Goal: Check status: Check status

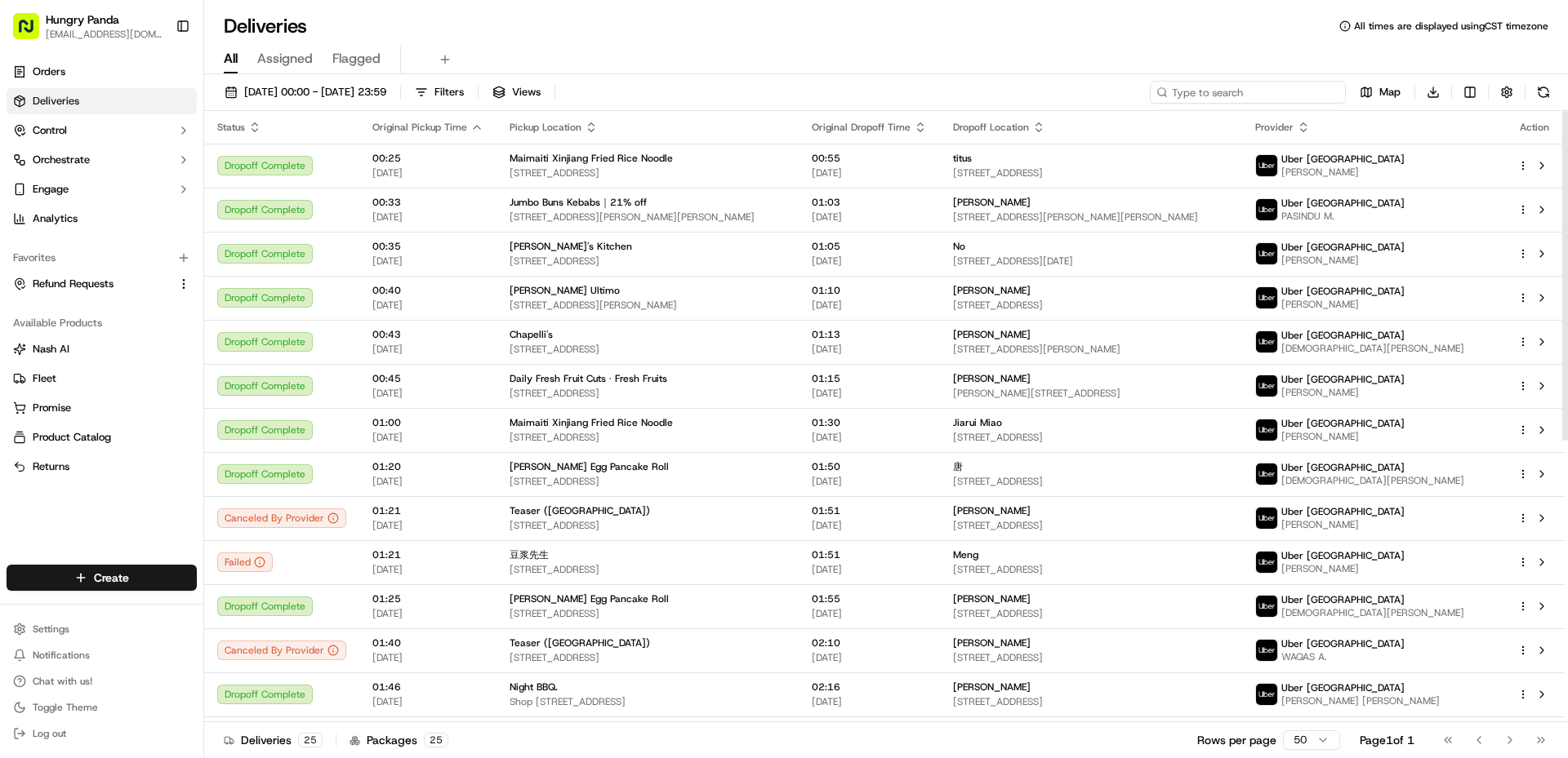
click at [1232, 93] on input at bounding box center [1248, 92] width 196 height 22
paste input "153910308805671309385"
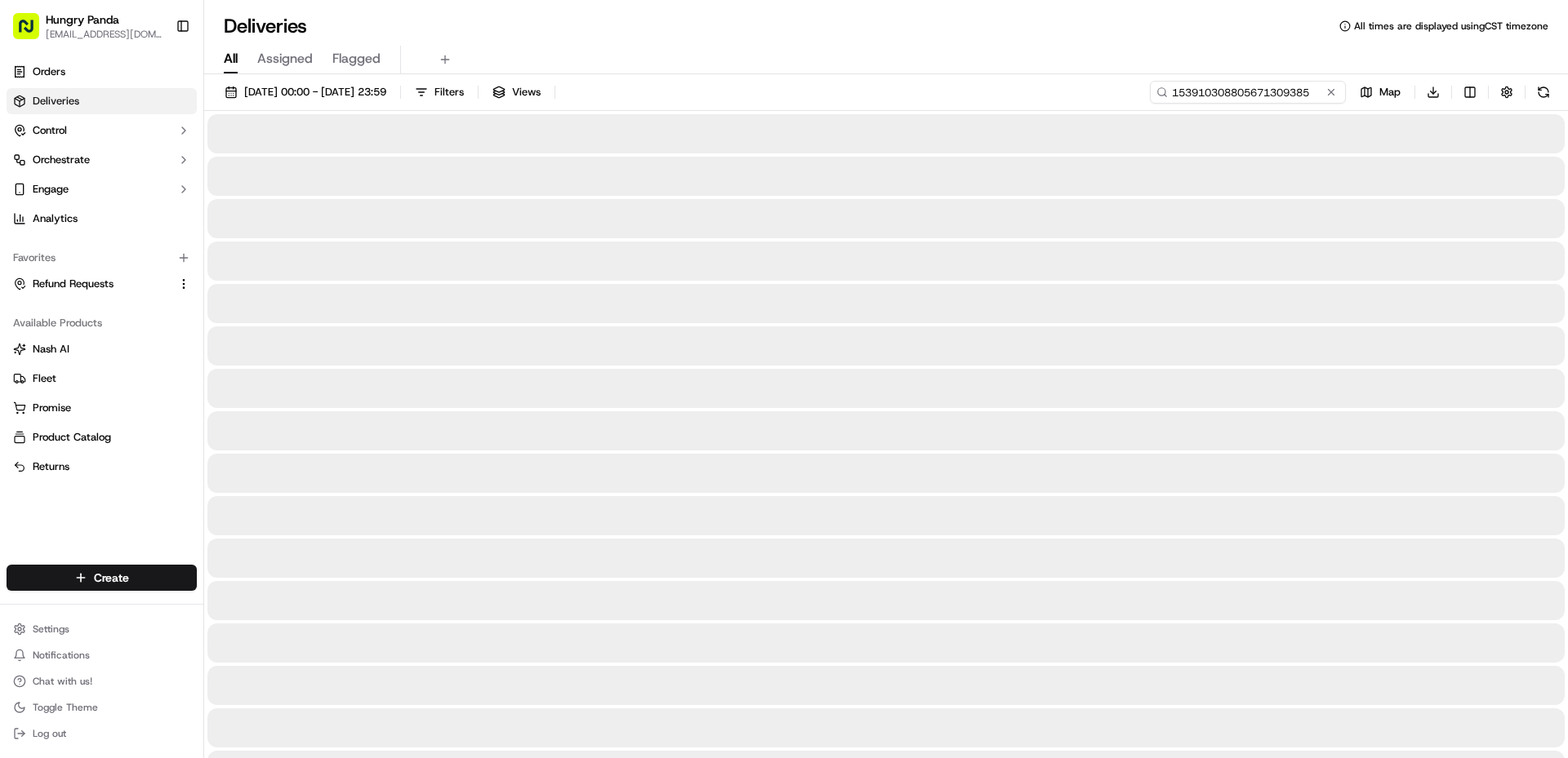
type input "153910308805671309385"
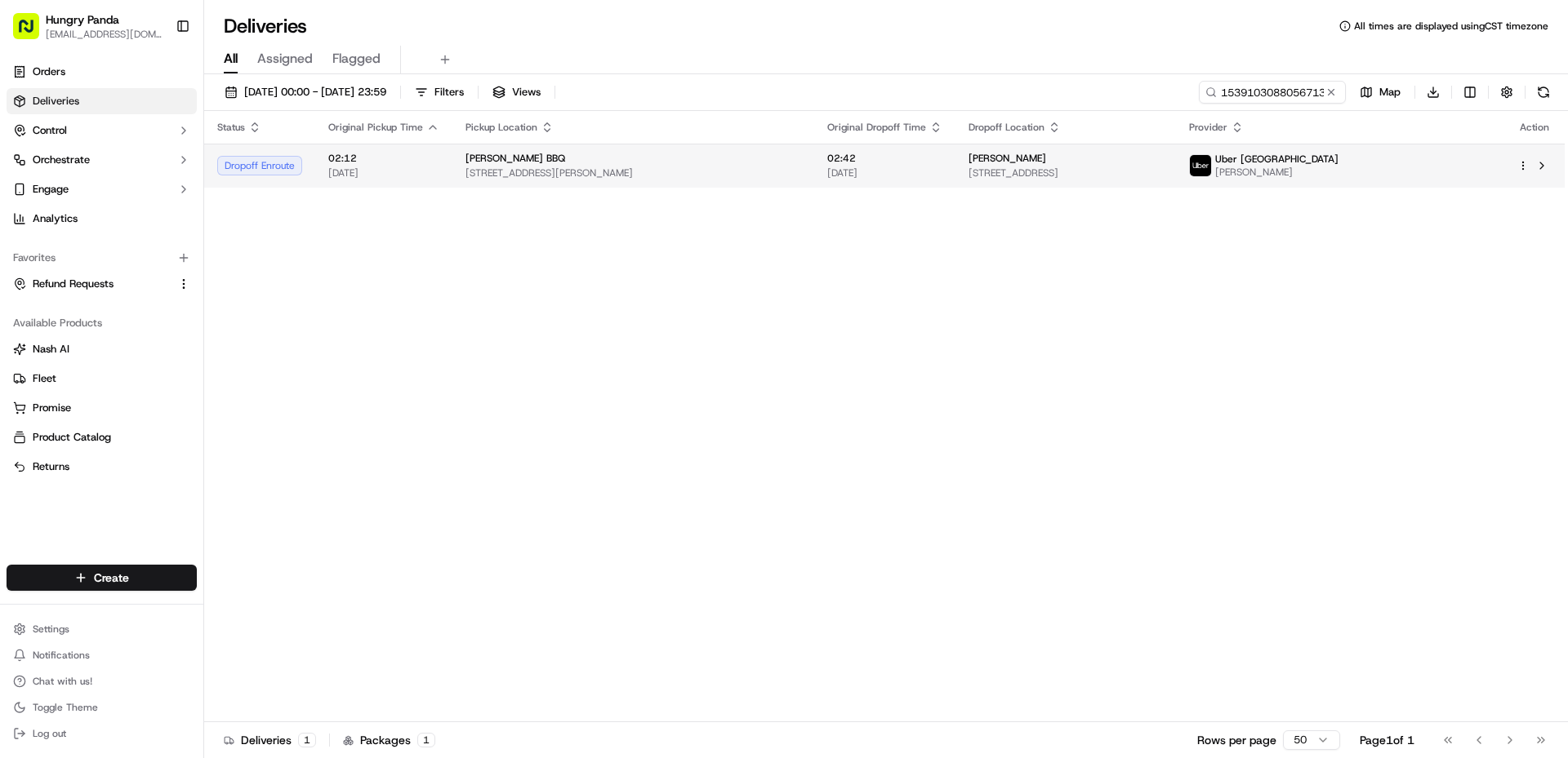
click at [776, 161] on div "[PERSON_NAME] BBQ" at bounding box center [633, 158] width 336 height 13
click at [942, 170] on span "[DATE]" at bounding box center [885, 173] width 115 height 13
click at [797, 163] on div "[PERSON_NAME] BBQ" at bounding box center [641, 158] width 331 height 13
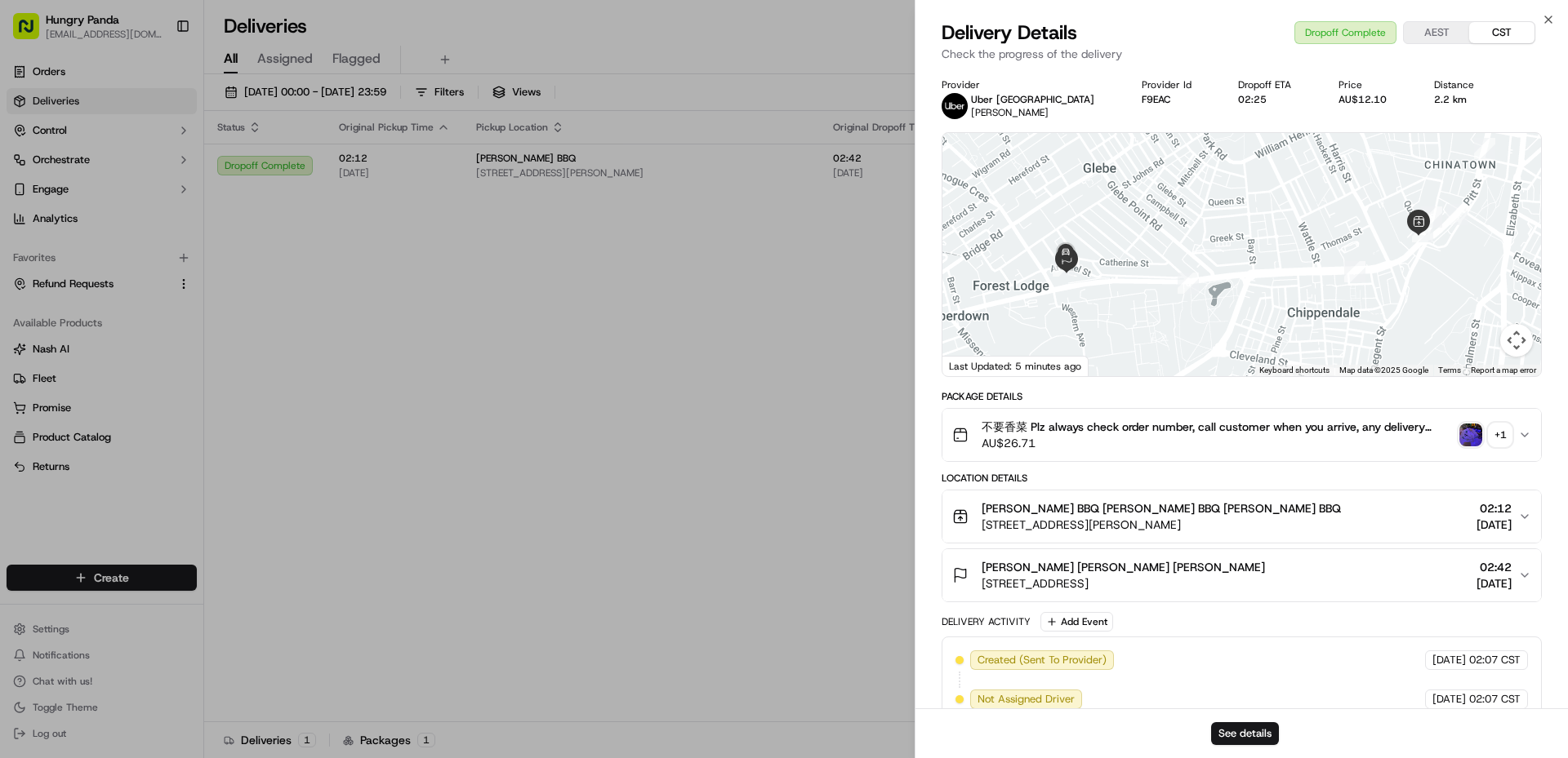
click at [1462, 436] on img "button" at bounding box center [1471, 435] width 22 height 22
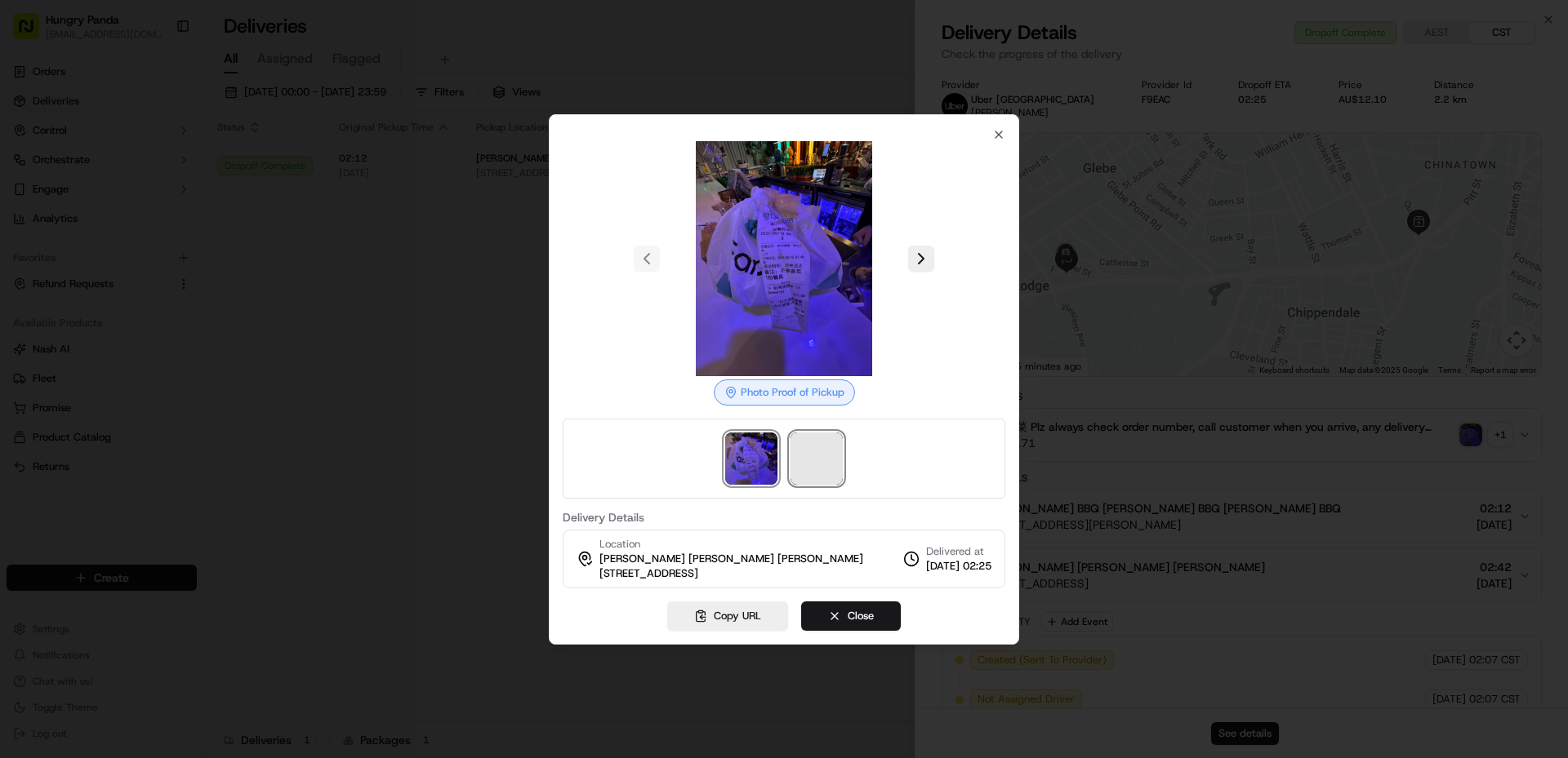
click at [801, 467] on span at bounding box center [817, 459] width 52 height 52
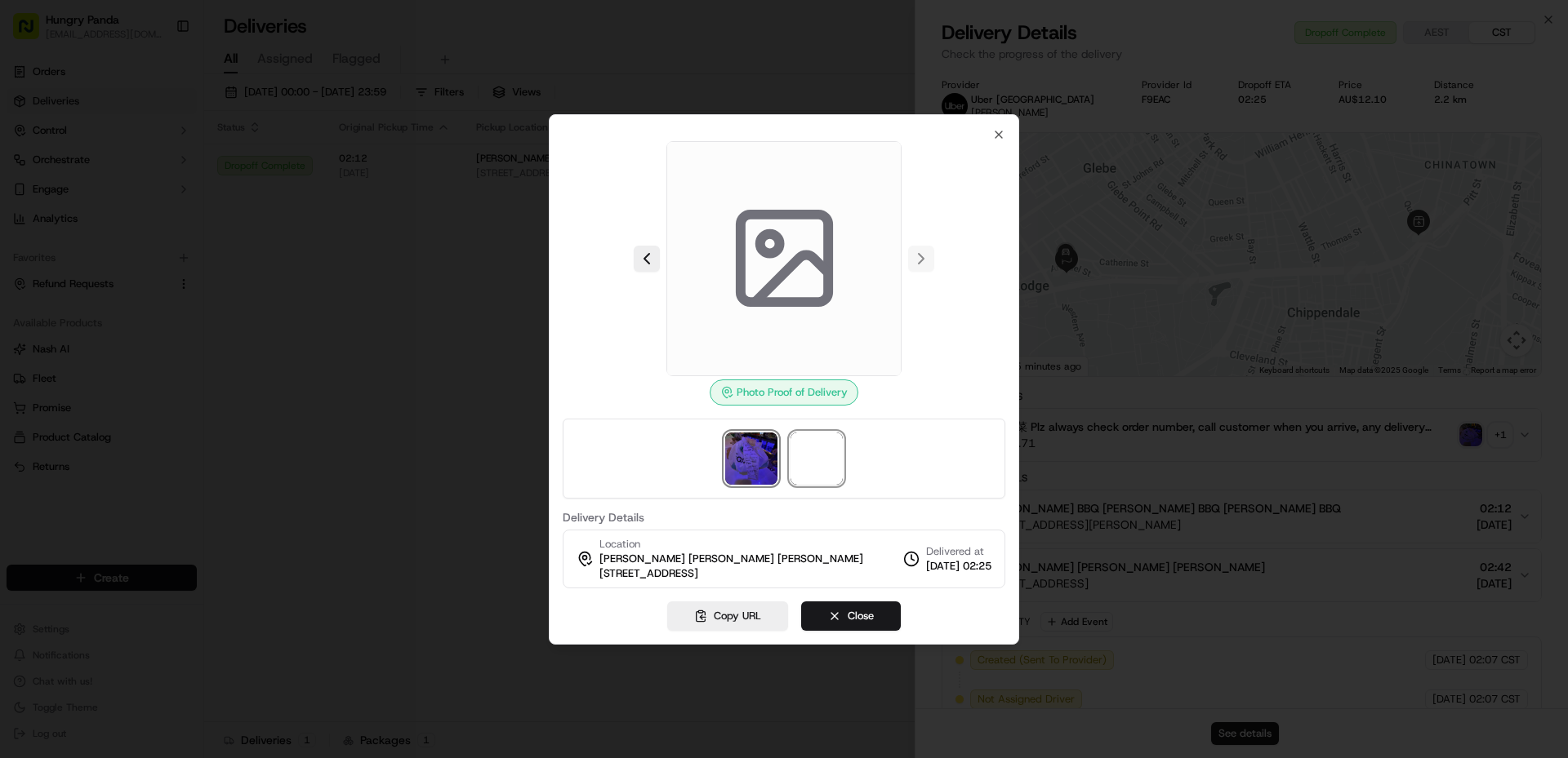
click at [741, 466] on img at bounding box center [752, 459] width 52 height 52
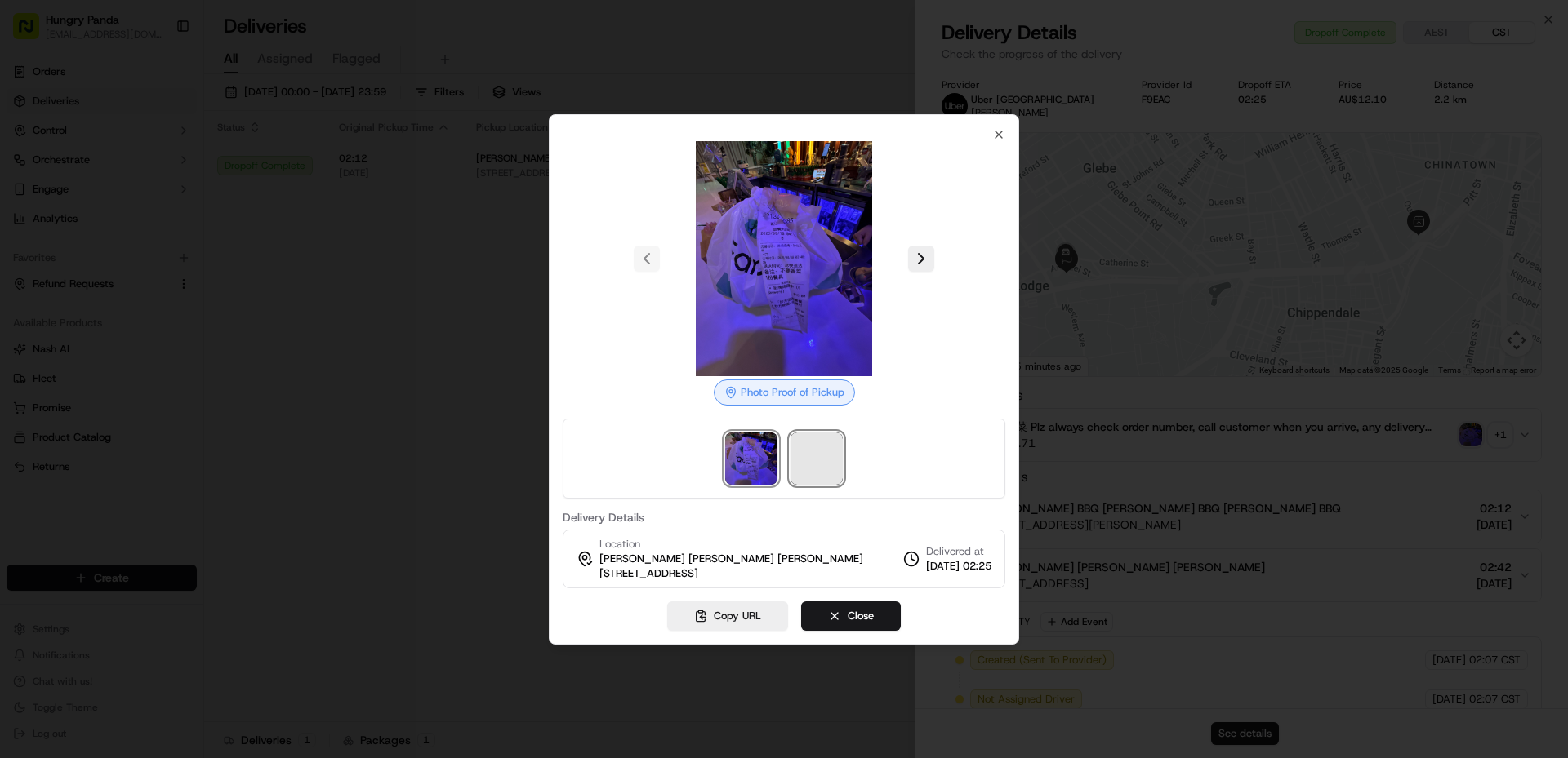
click at [821, 465] on span at bounding box center [817, 459] width 52 height 52
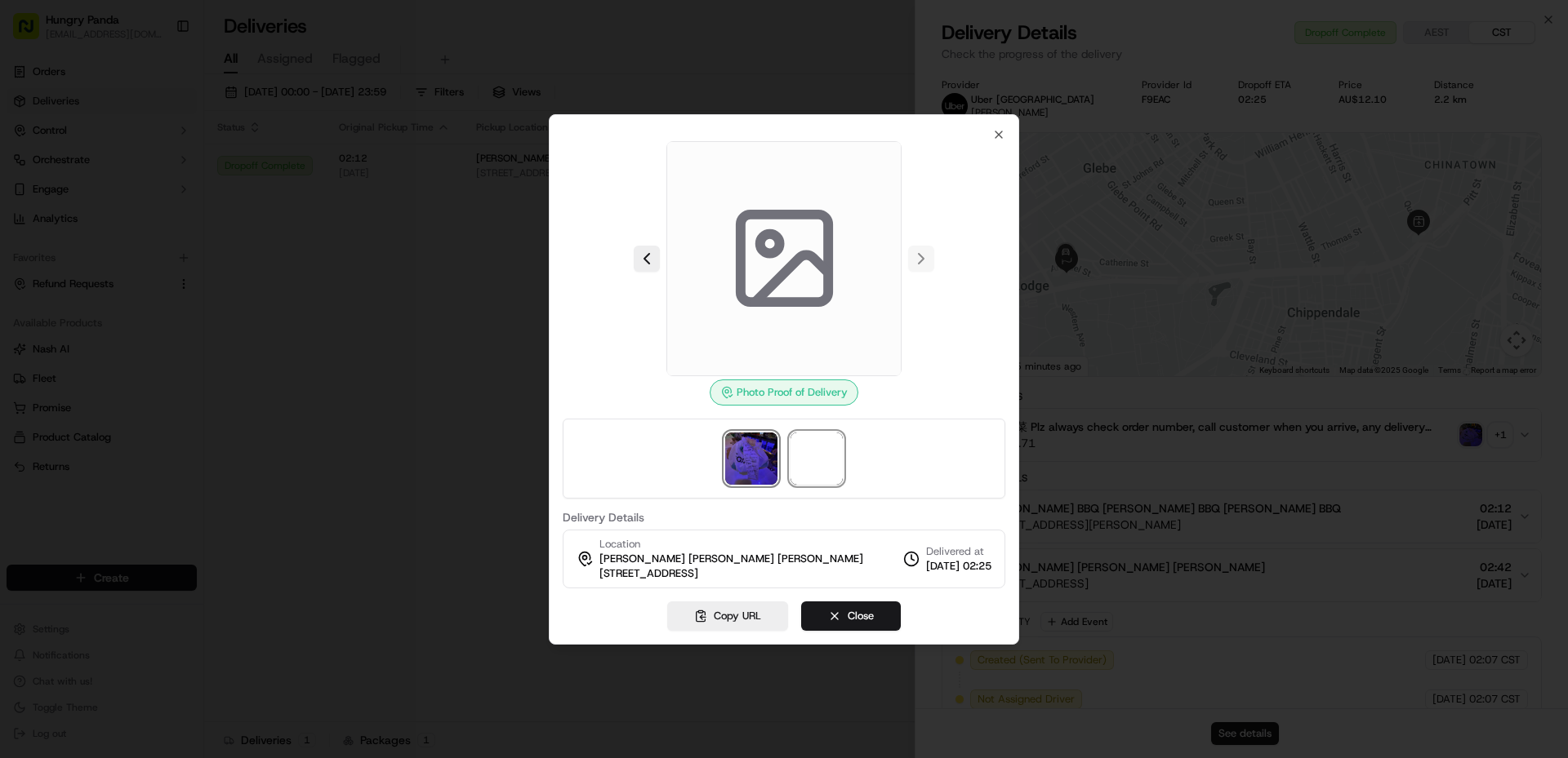
click at [758, 464] on img at bounding box center [752, 459] width 52 height 52
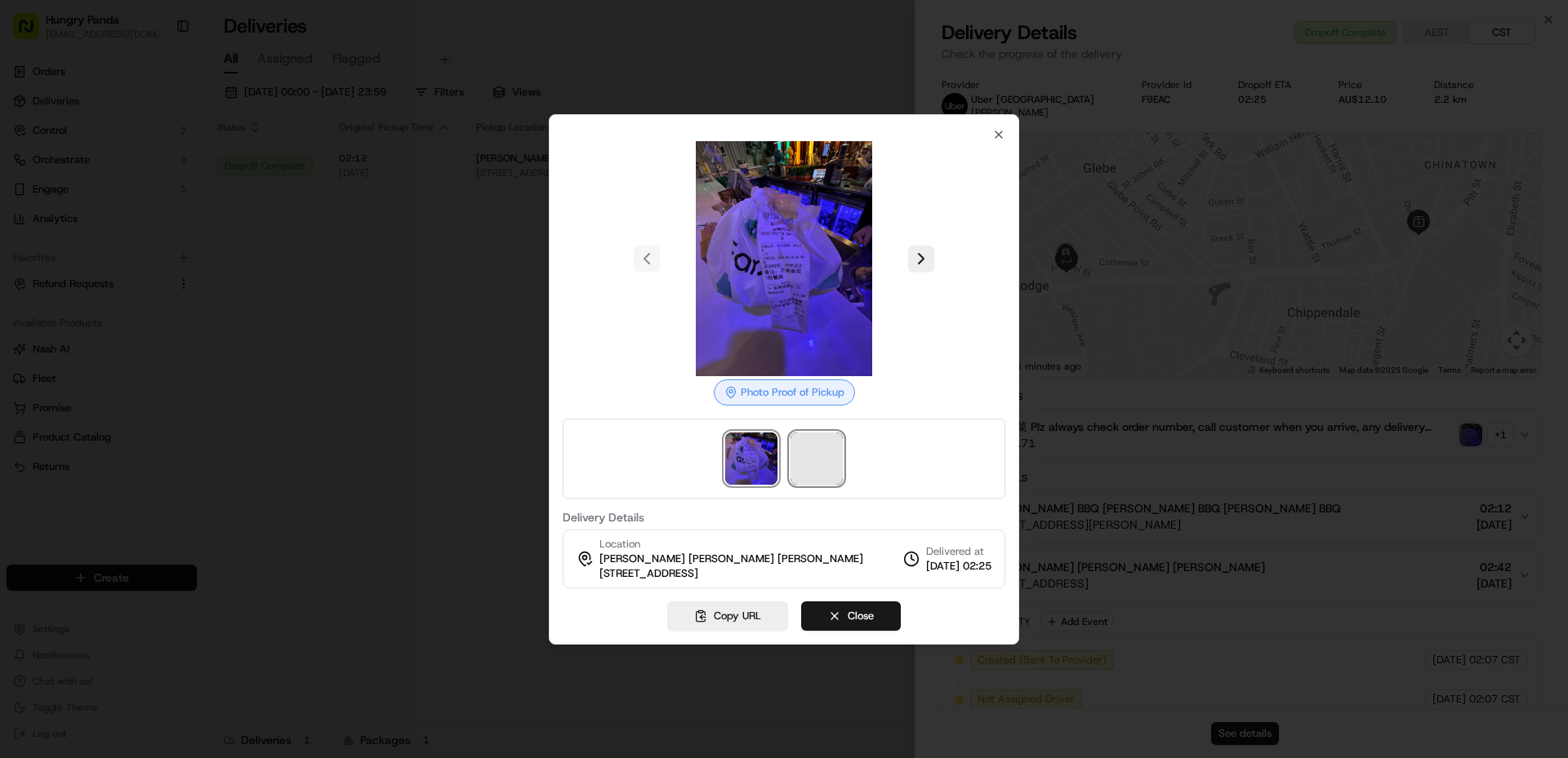
click at [826, 464] on span at bounding box center [817, 459] width 52 height 52
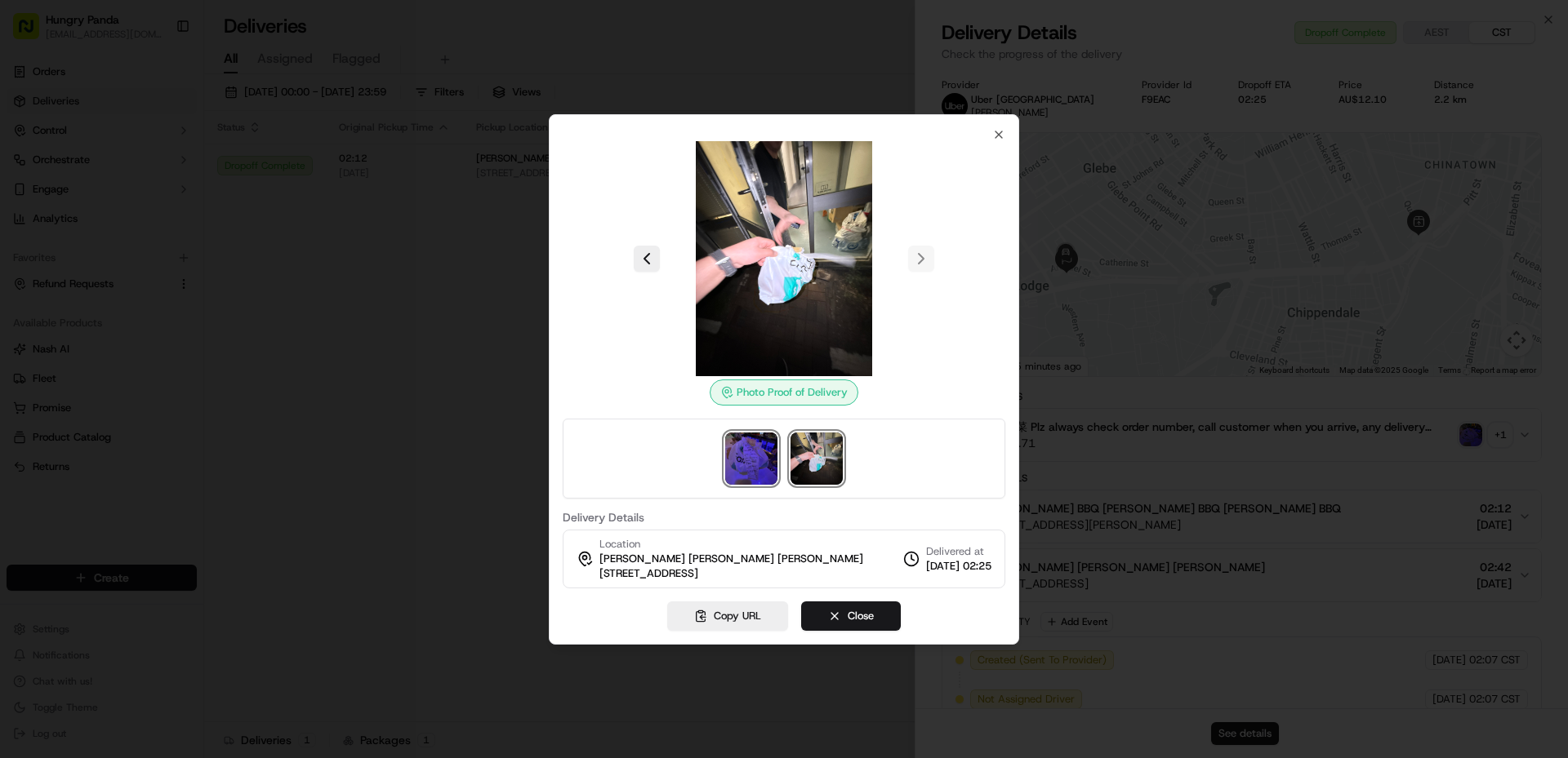
click at [746, 459] on img at bounding box center [752, 459] width 52 height 52
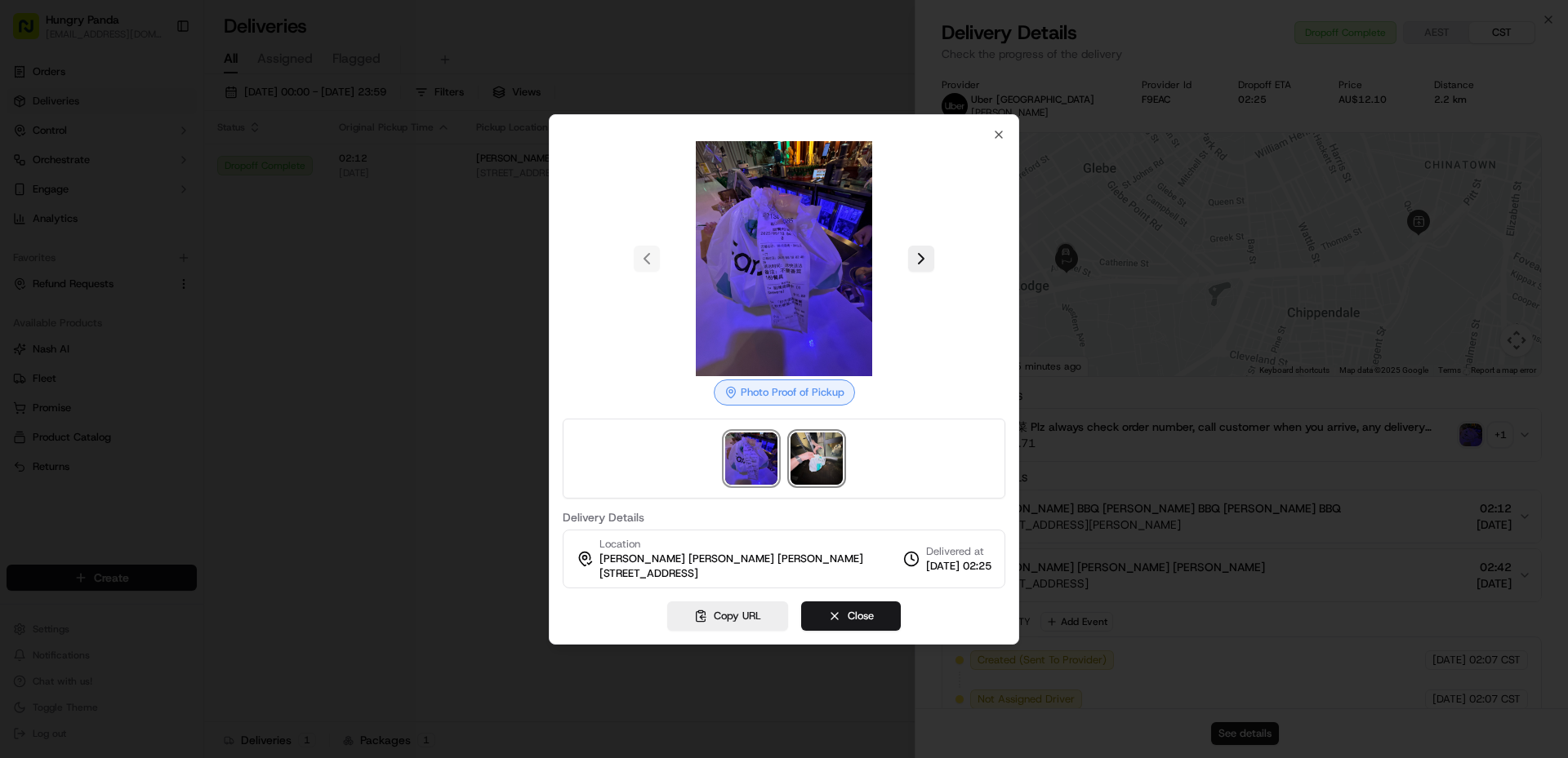
click at [805, 455] on img at bounding box center [817, 459] width 52 height 52
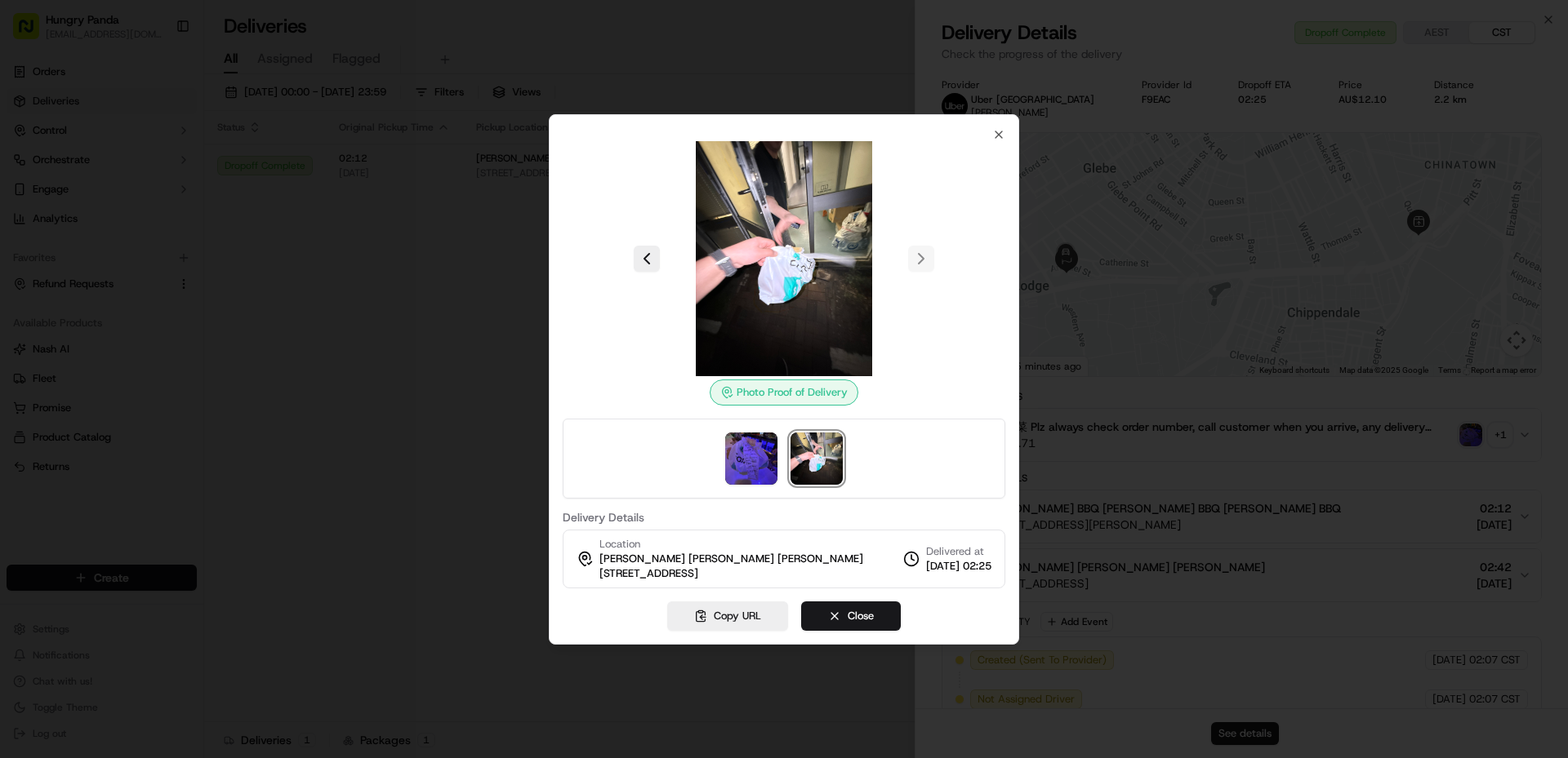
click at [475, 370] on div at bounding box center [784, 379] width 1568 height 758
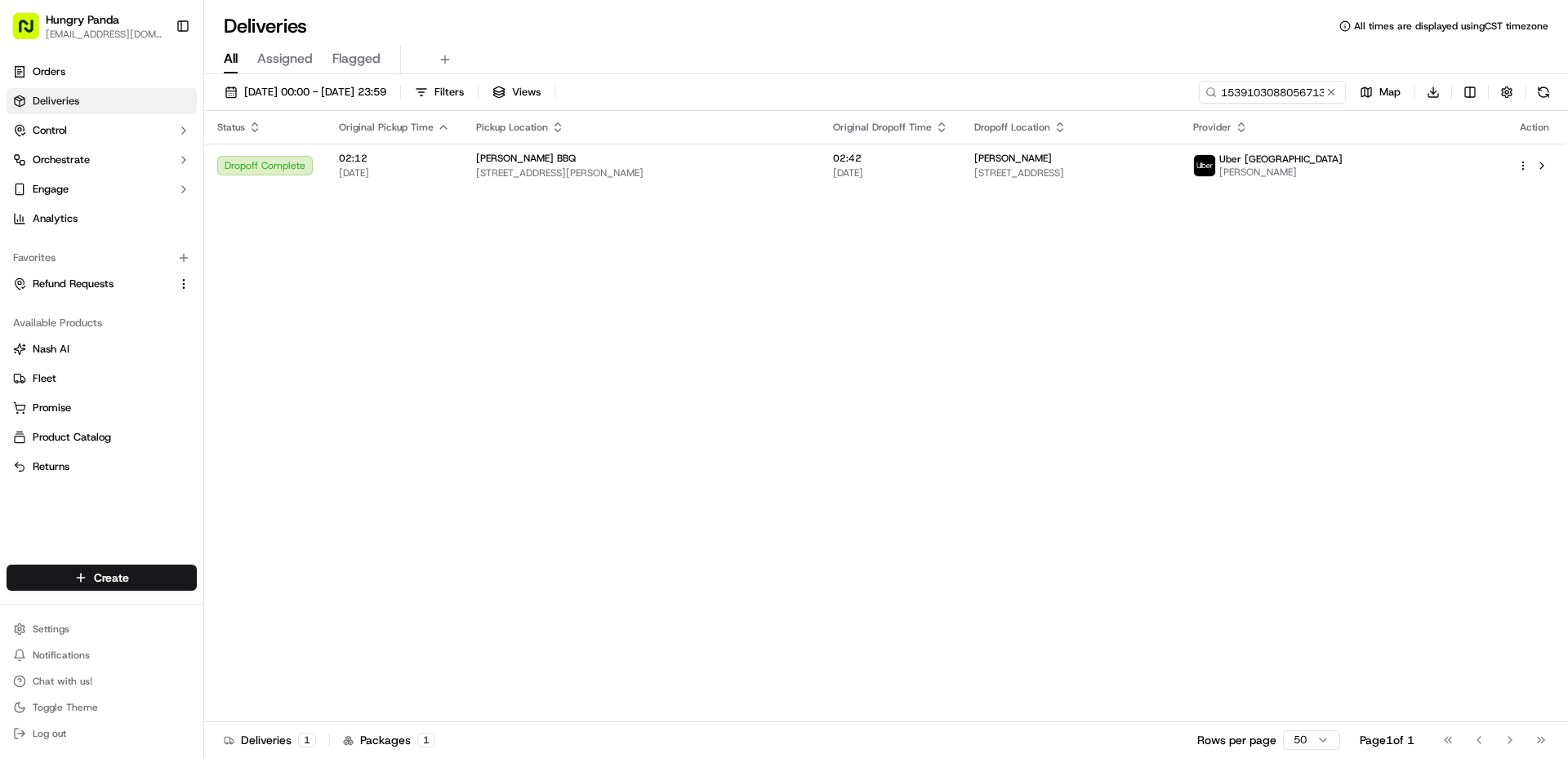
drag, startPoint x: 866, startPoint y: 238, endPoint x: 904, endPoint y: 235, distance: 38.1
click at [1332, 89] on button at bounding box center [1331, 92] width 16 height 16
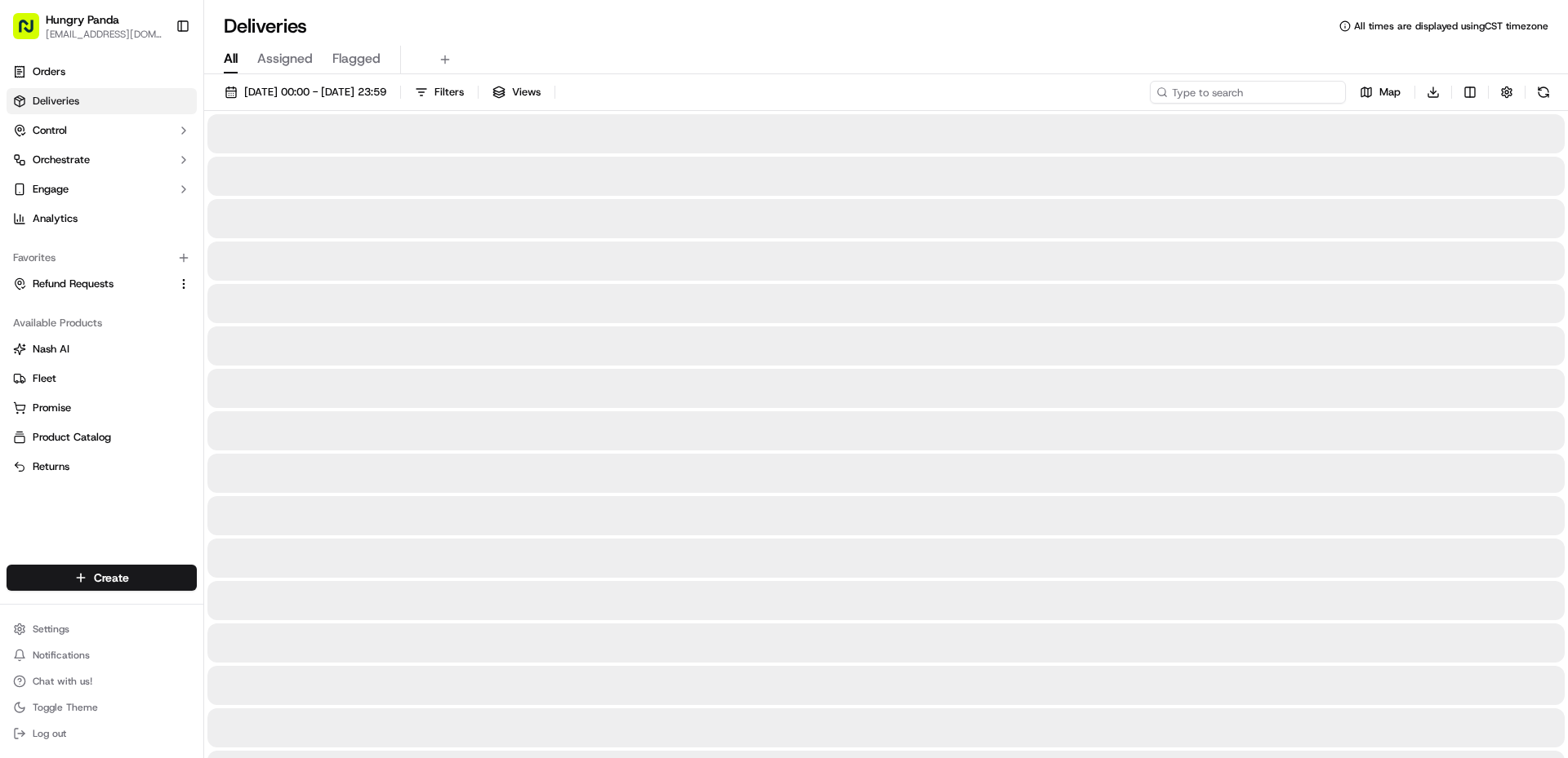
click at [1270, 98] on input at bounding box center [1248, 92] width 196 height 22
paste input "1434149808251778901381"
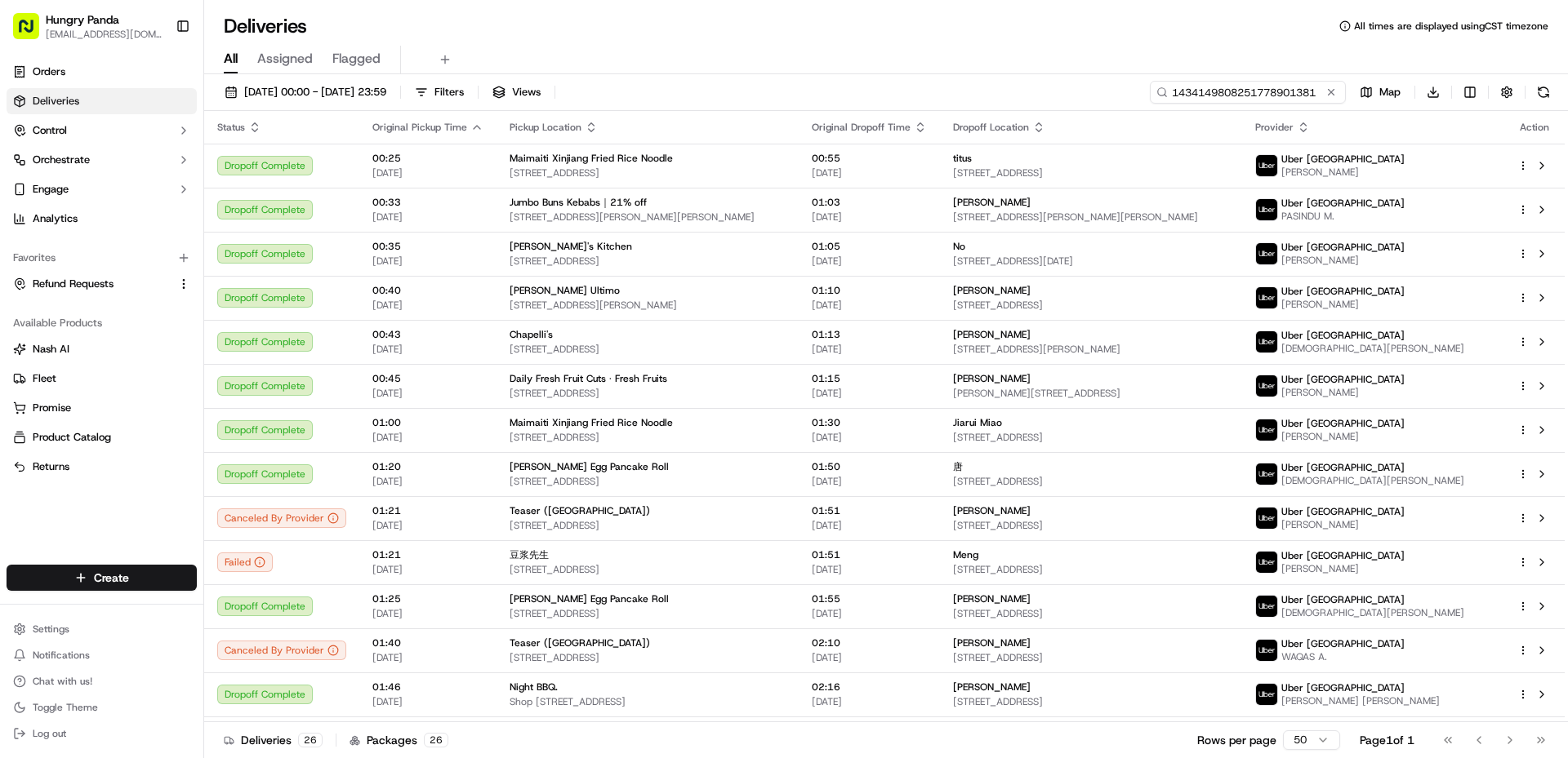
type input "1434149808251778901381"
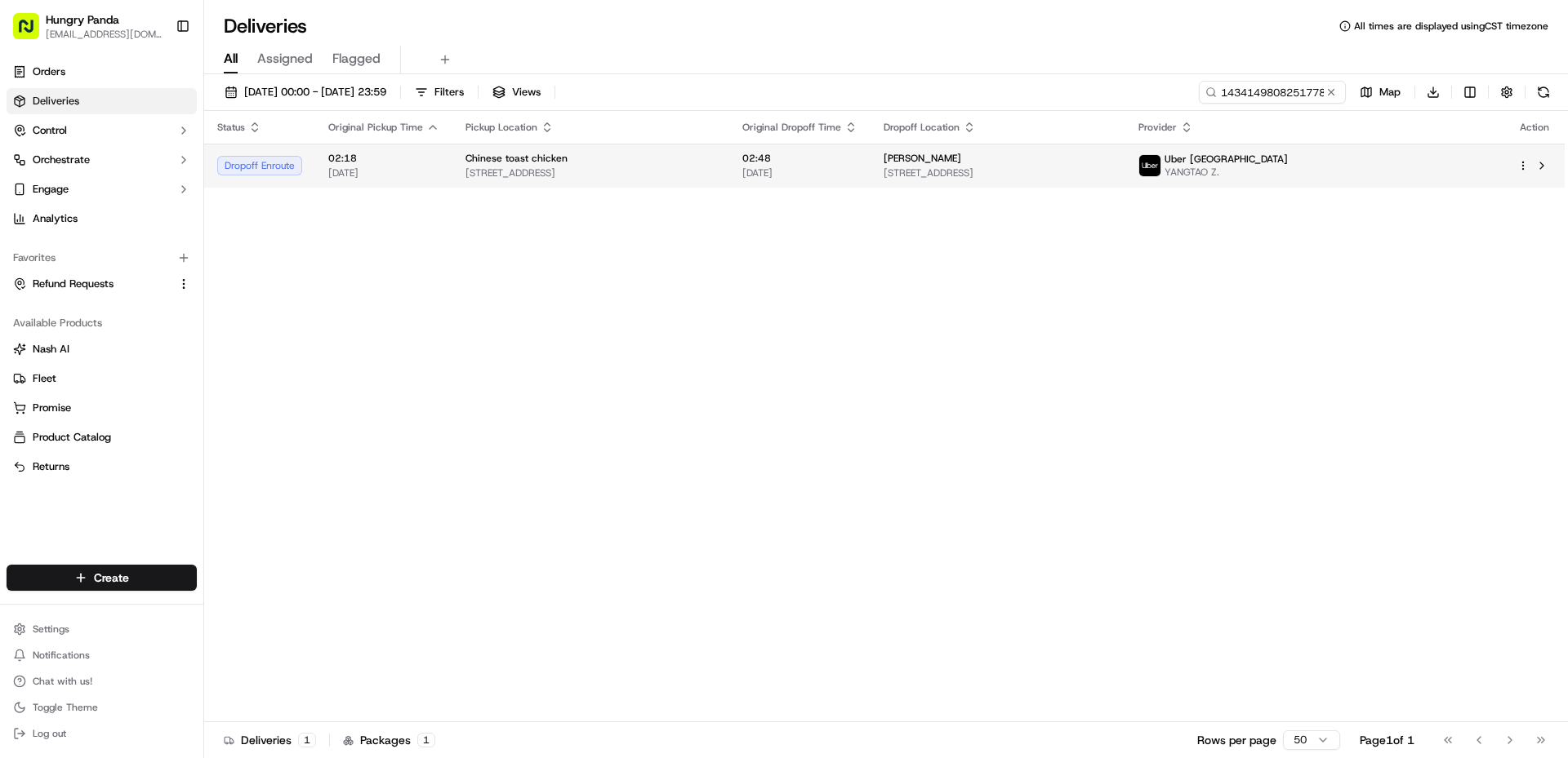
click at [716, 164] on div "Chinese toast chicken" at bounding box center [591, 158] width 251 height 13
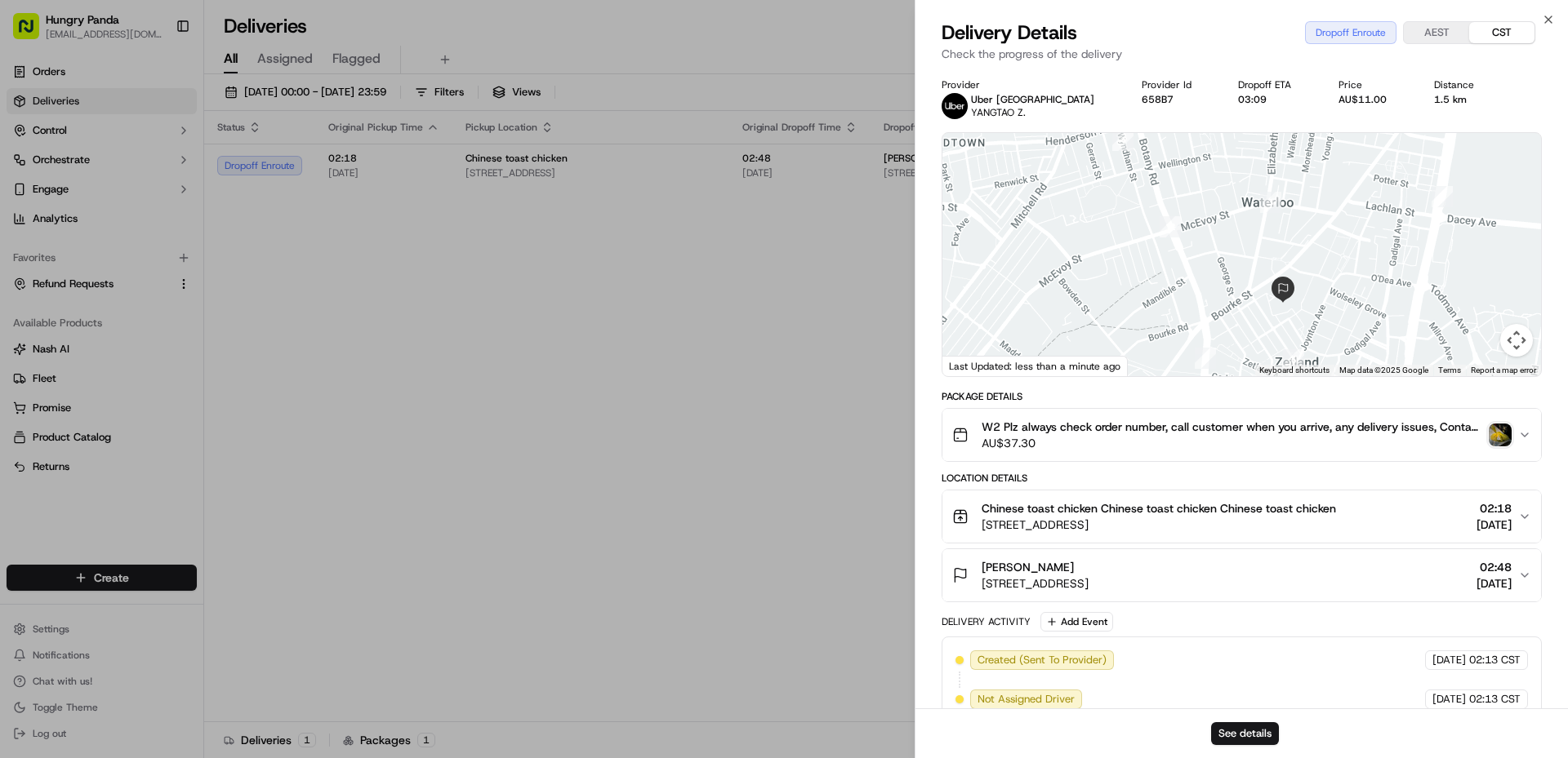
click at [1496, 435] on img "button" at bounding box center [1500, 435] width 22 height 22
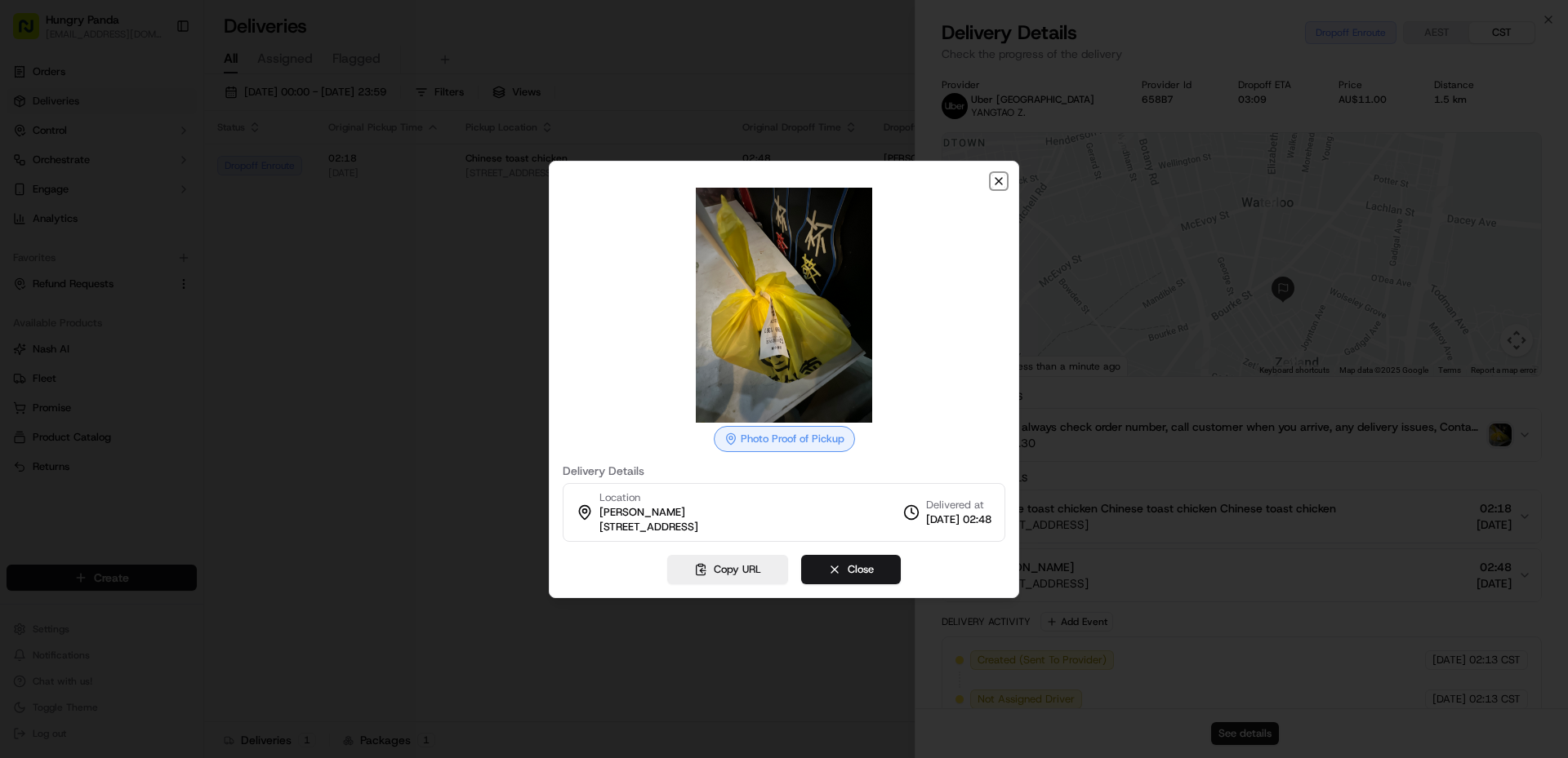
click at [1000, 179] on icon "button" at bounding box center [999, 180] width 7 height 7
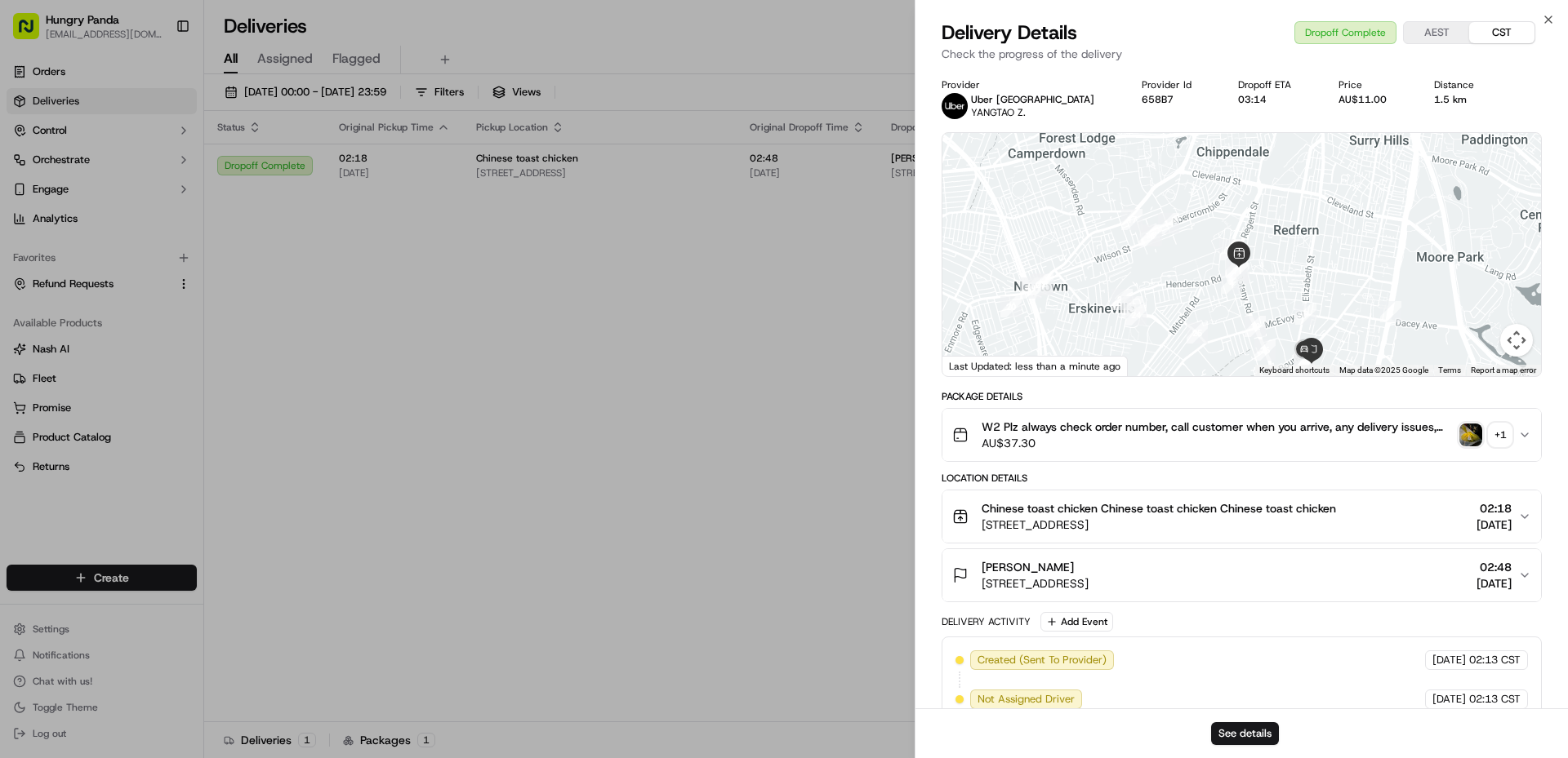
drag, startPoint x: 662, startPoint y: 393, endPoint x: 1235, endPoint y: 248, distance: 591.1
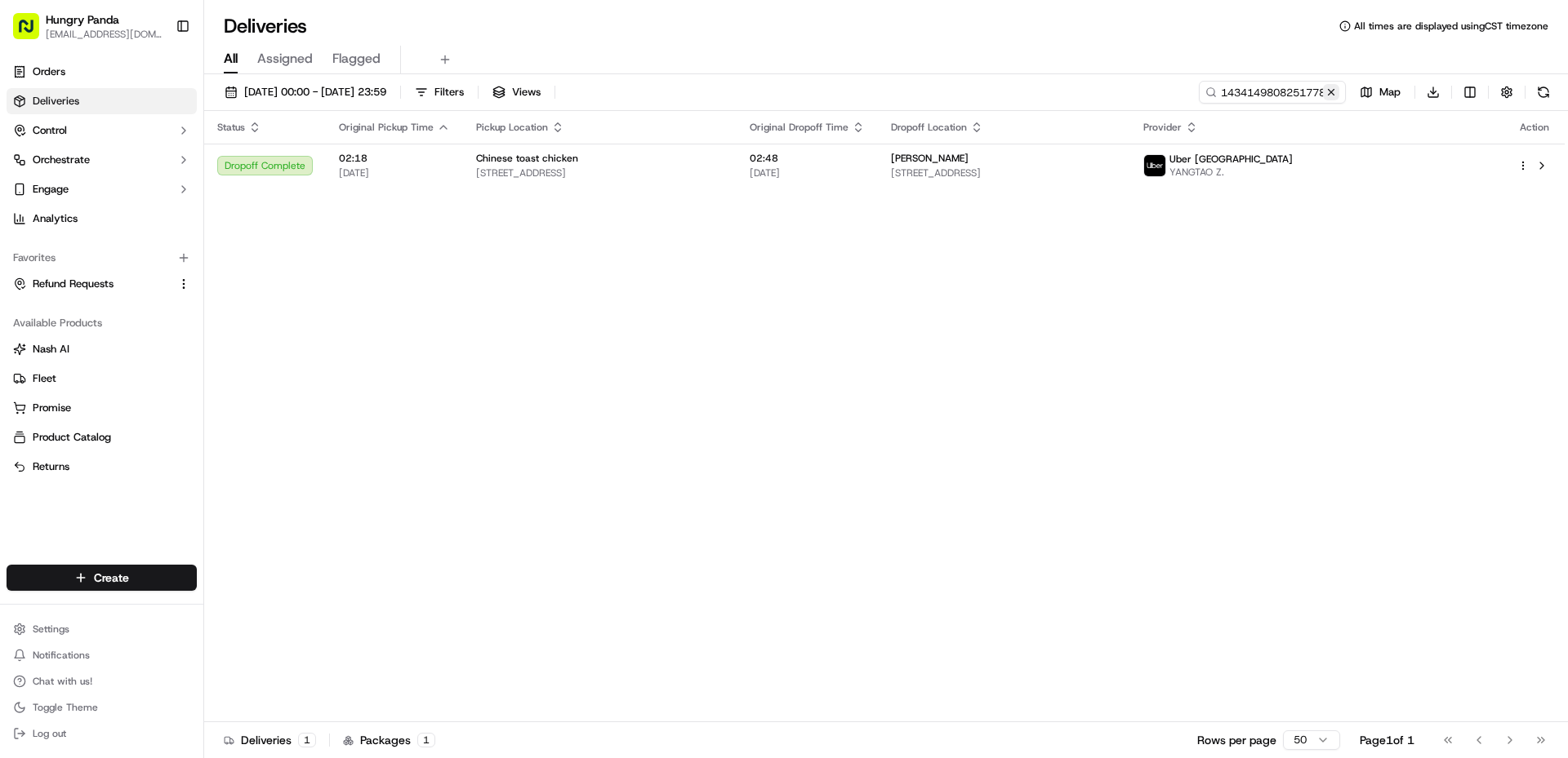
click at [1336, 93] on button at bounding box center [1331, 92] width 16 height 16
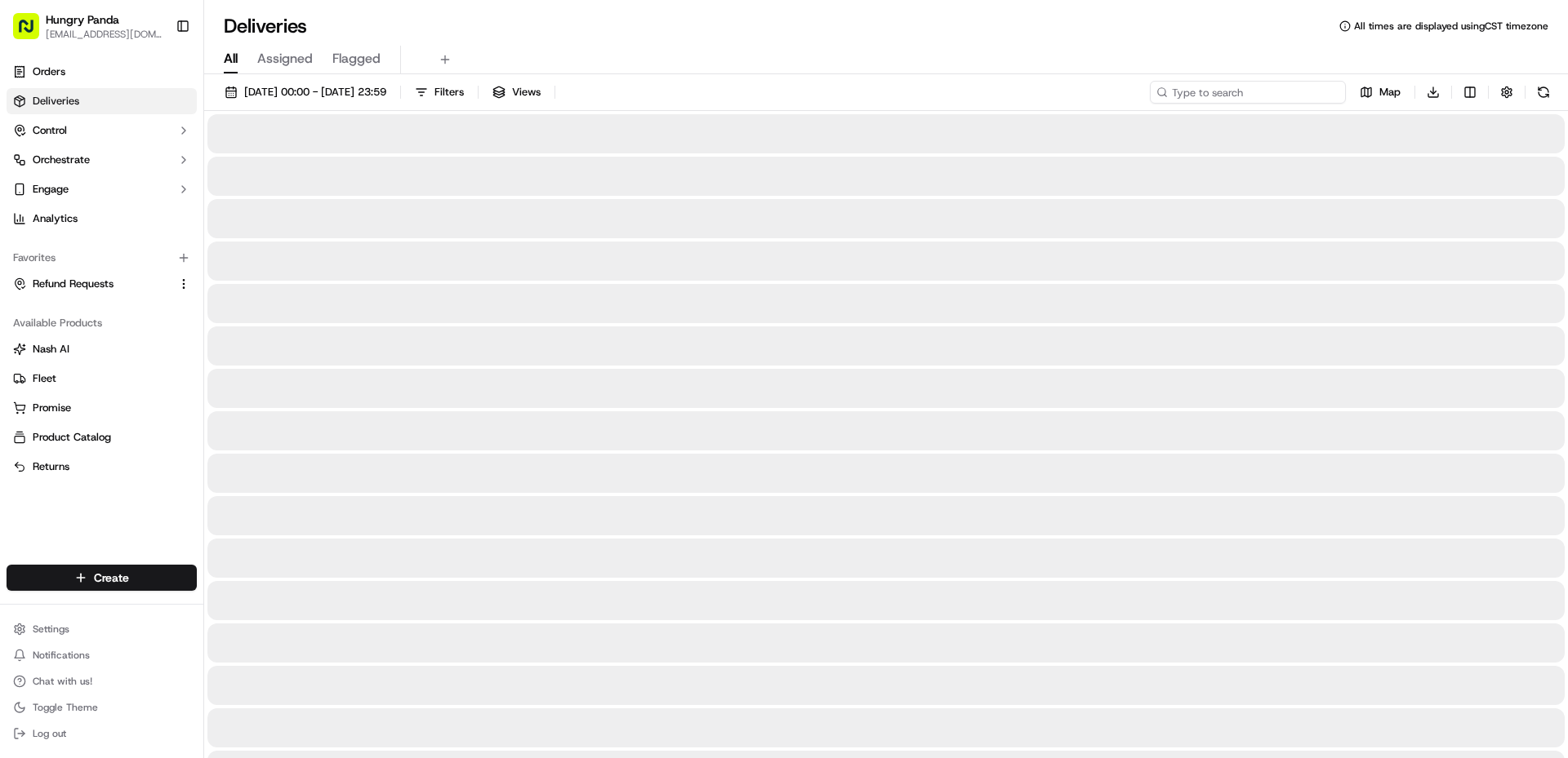
click at [1291, 96] on input at bounding box center [1248, 92] width 196 height 22
paste input "1039102778058759811534"
type input "1039102778058759811534"
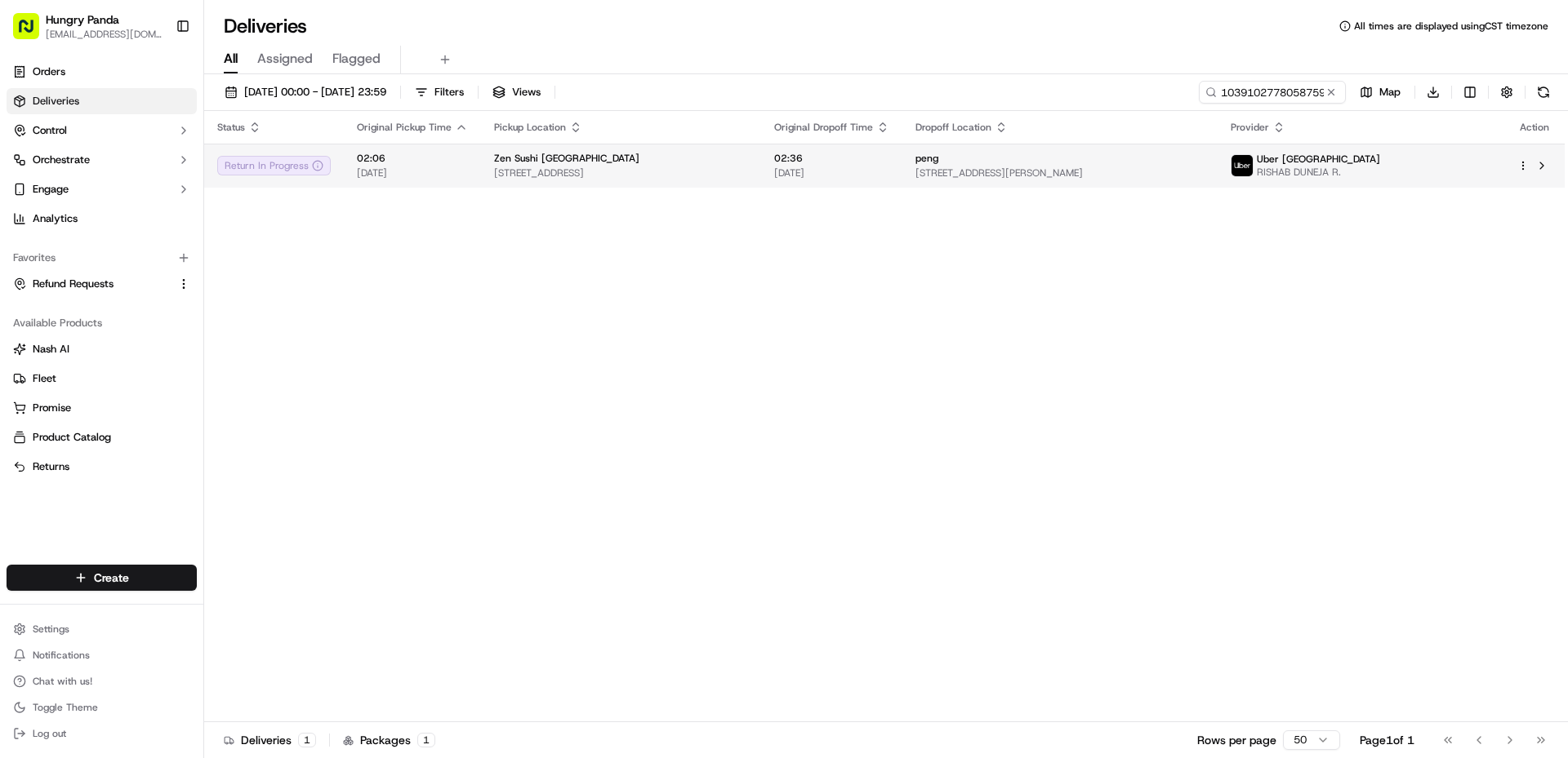
click at [748, 179] on span "[STREET_ADDRESS]" at bounding box center [621, 173] width 254 height 13
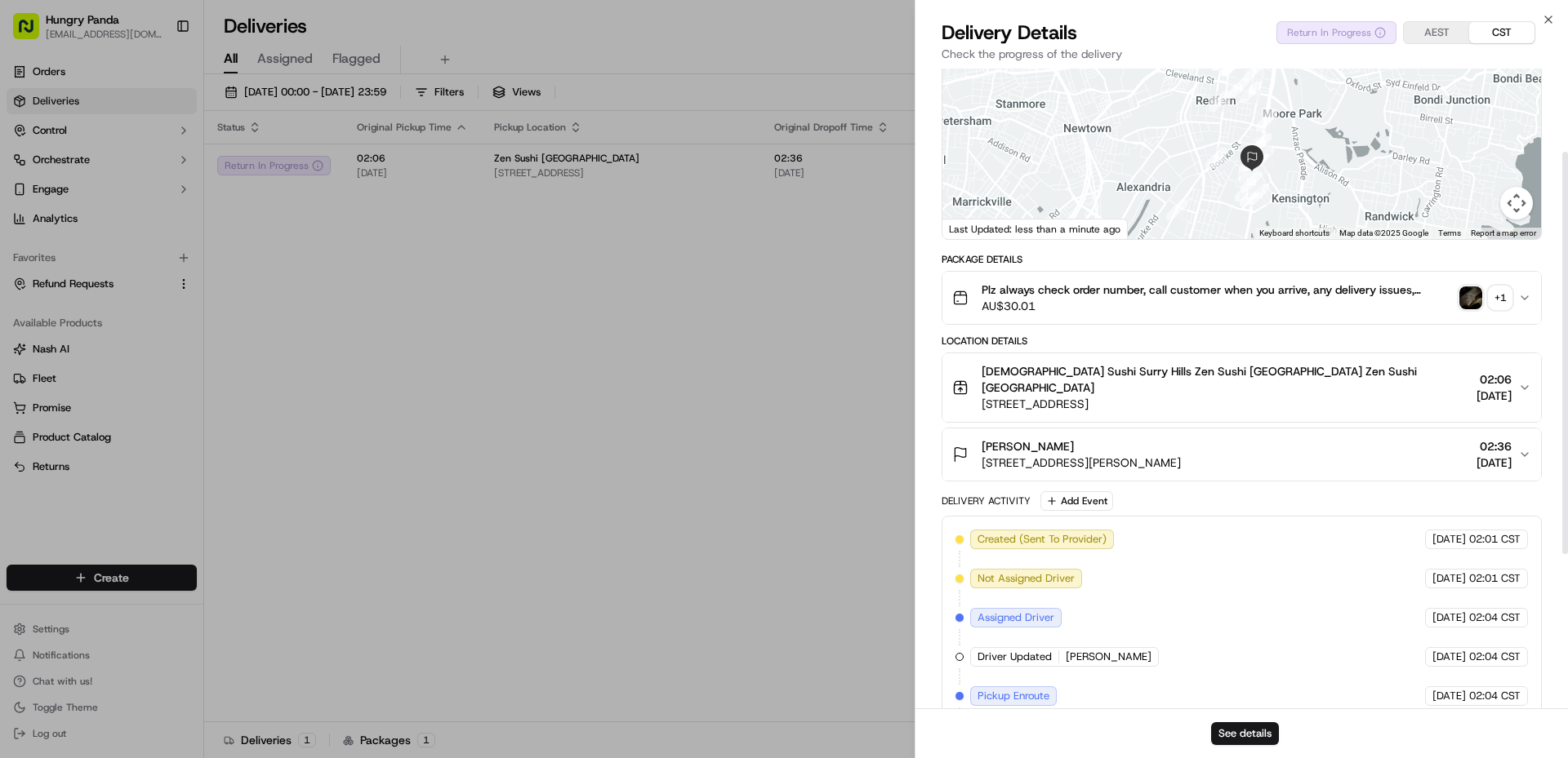
scroll to position [133, 0]
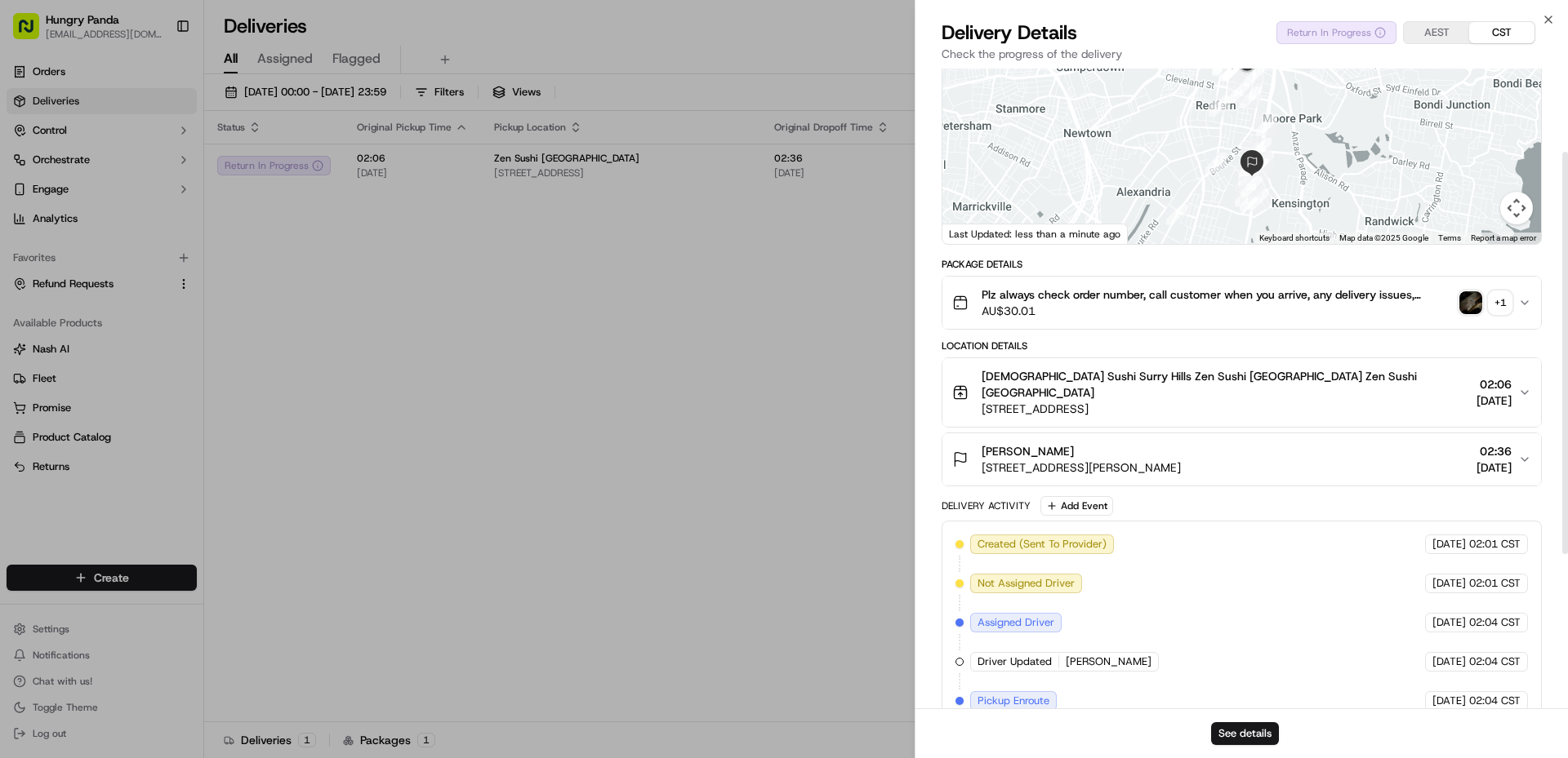
click at [1474, 307] on img "button" at bounding box center [1471, 303] width 22 height 22
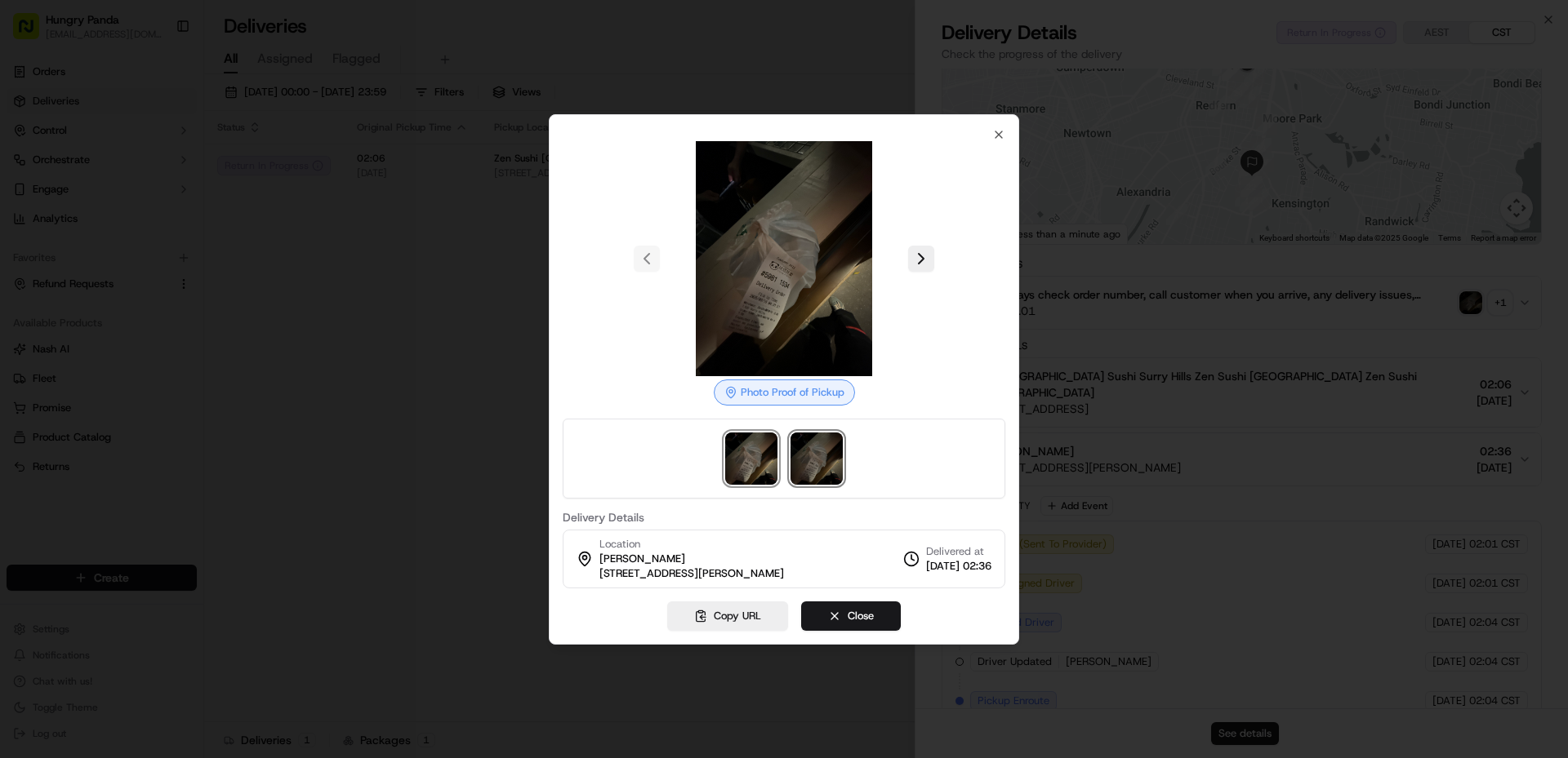
click at [835, 467] on img at bounding box center [817, 459] width 52 height 52
click at [745, 458] on img at bounding box center [752, 459] width 52 height 52
click at [812, 452] on img at bounding box center [817, 459] width 52 height 52
click at [500, 309] on div at bounding box center [784, 379] width 1568 height 758
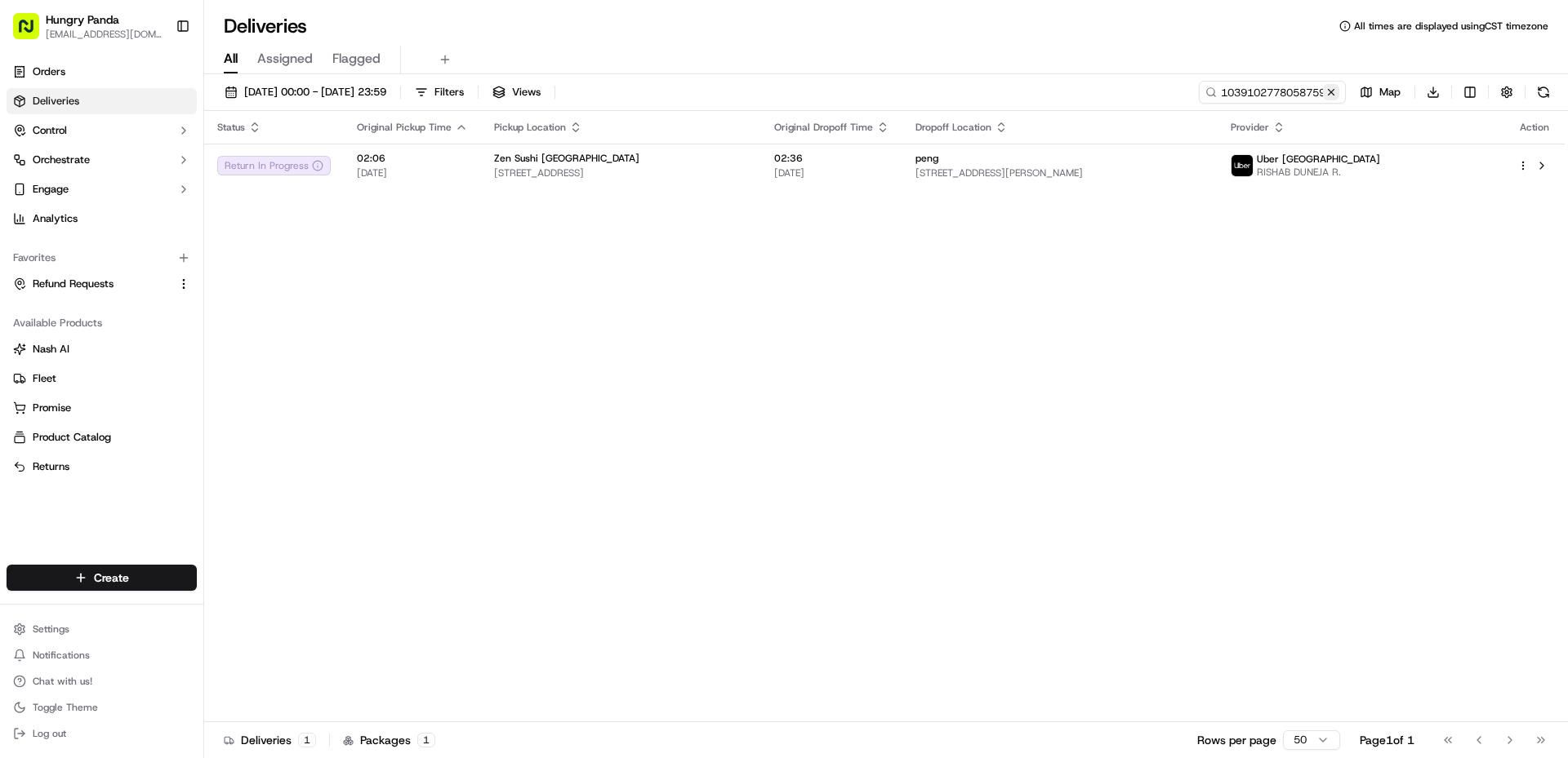
click at [1334, 96] on button at bounding box center [1331, 92] width 16 height 16
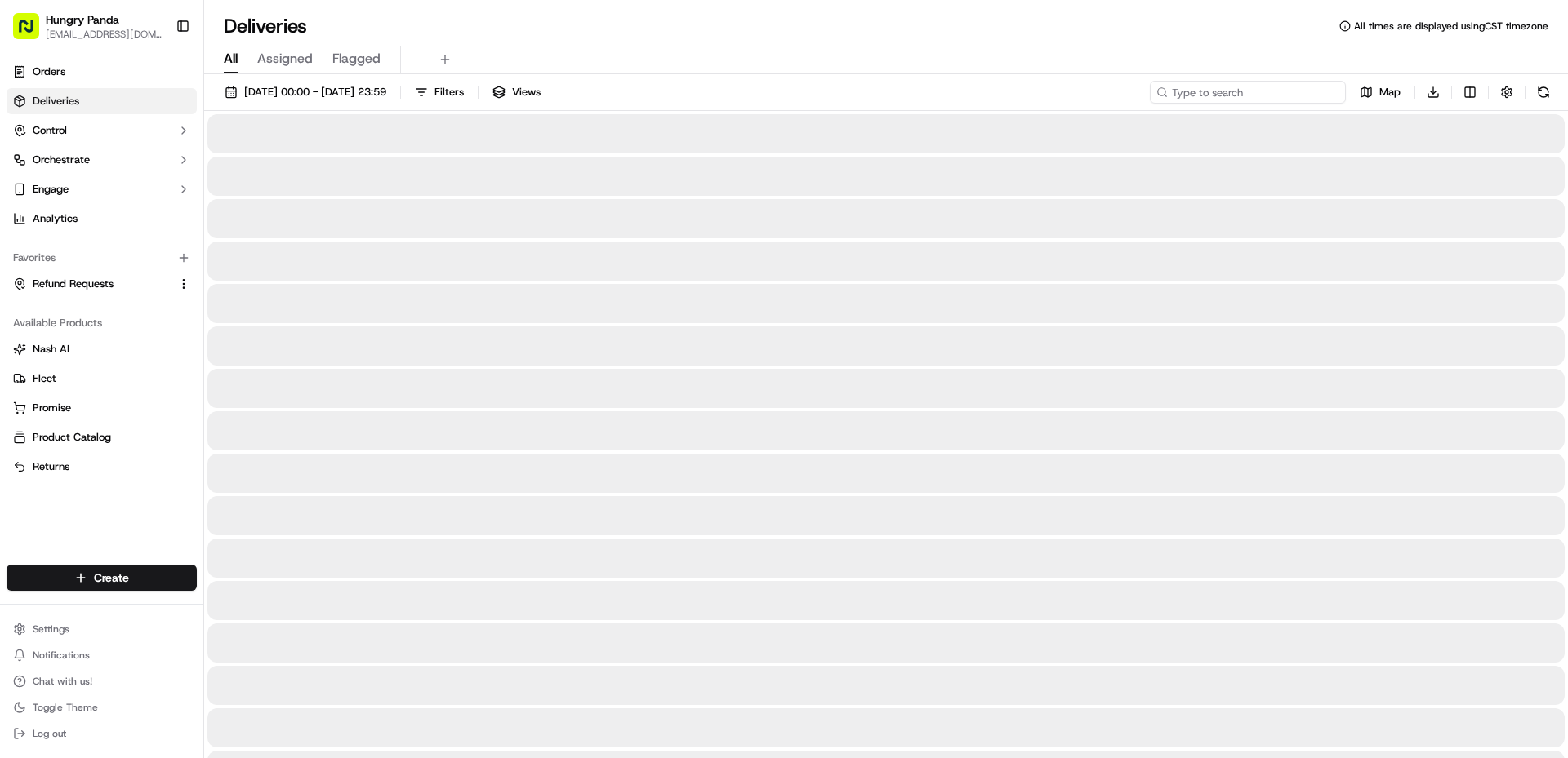
click at [1274, 87] on input at bounding box center [1248, 92] width 196 height 22
paste input "1039102778058759811534"
type input "1039102778058759811534"
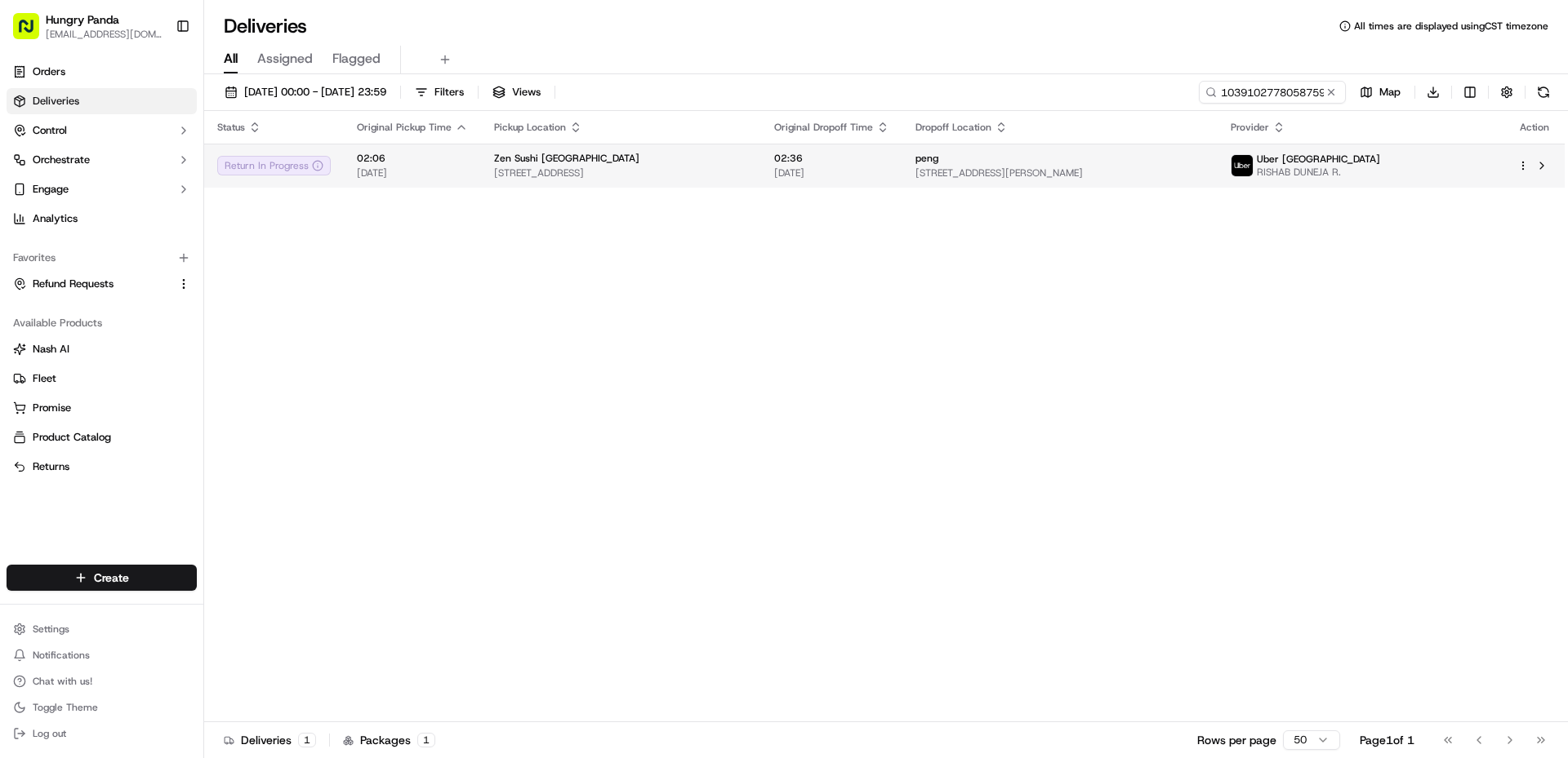
click at [748, 160] on div "Zen Sushi [GEOGRAPHIC_DATA]" at bounding box center [621, 158] width 254 height 13
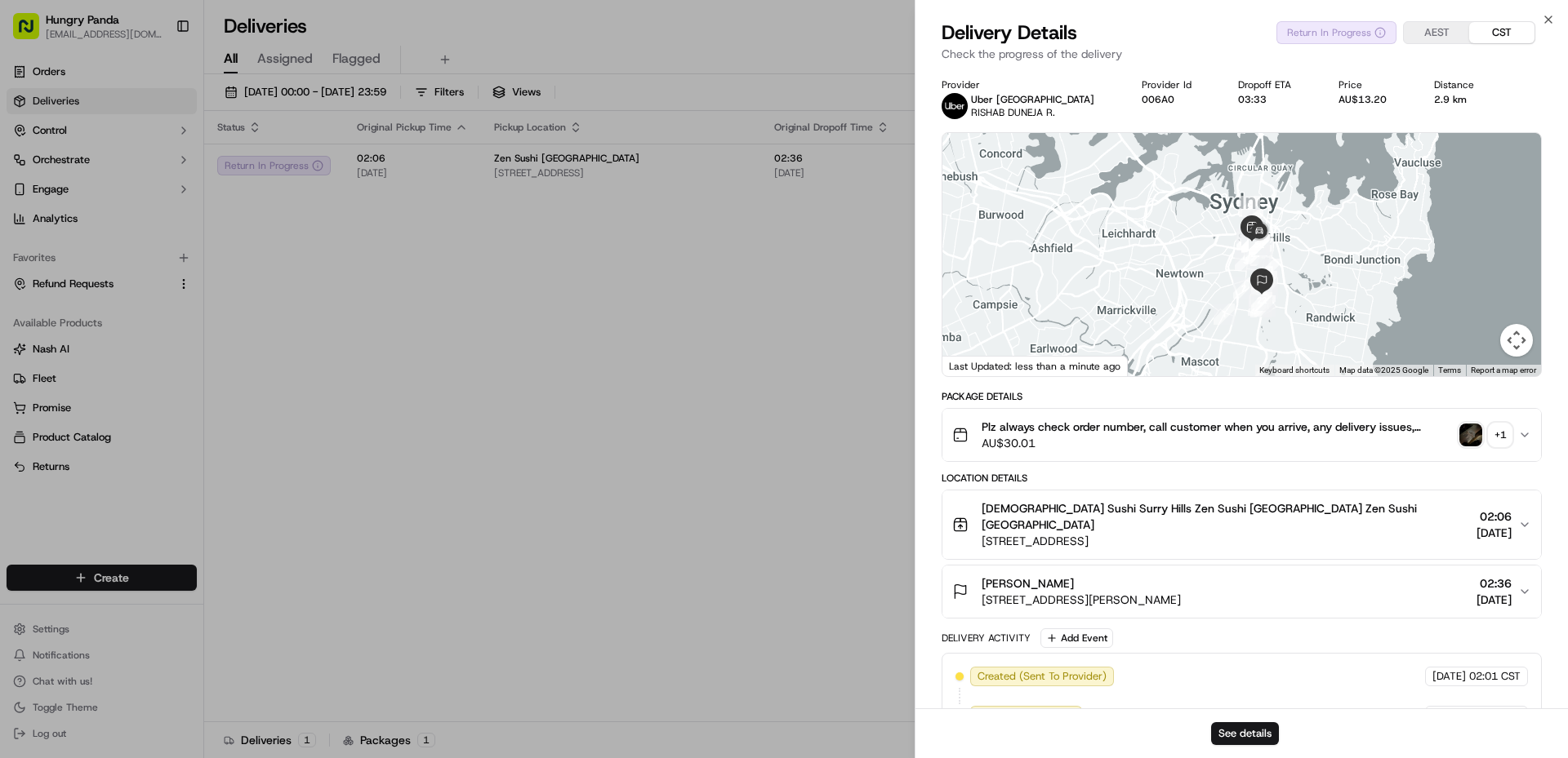
click at [1472, 437] on img "button" at bounding box center [1471, 435] width 22 height 22
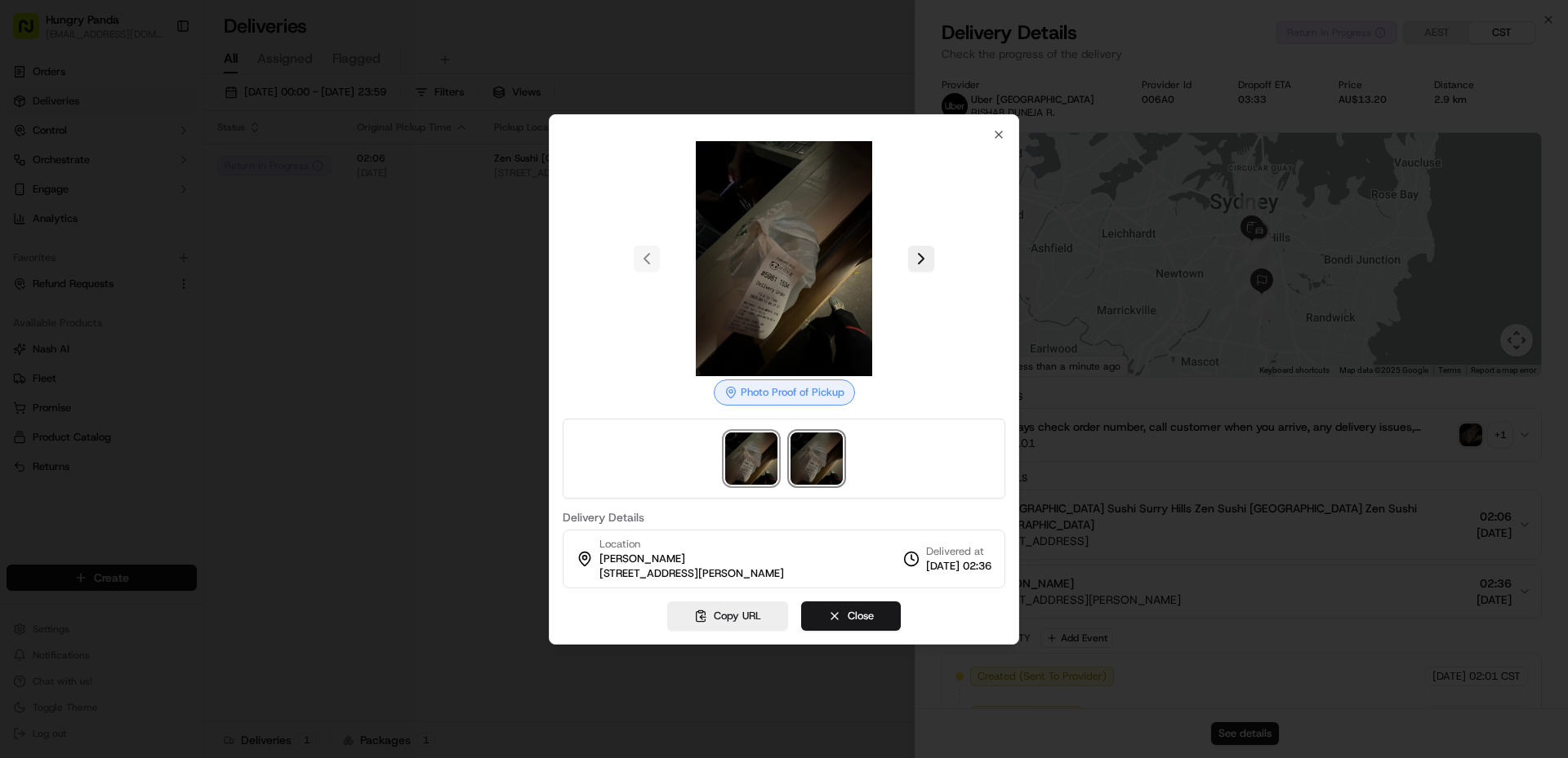
click at [821, 458] on img at bounding box center [817, 459] width 52 height 52
click at [753, 458] on img at bounding box center [752, 459] width 52 height 52
click at [806, 450] on img at bounding box center [817, 459] width 52 height 52
click at [770, 444] on img at bounding box center [752, 459] width 52 height 52
